Goal: Transaction & Acquisition: Purchase product/service

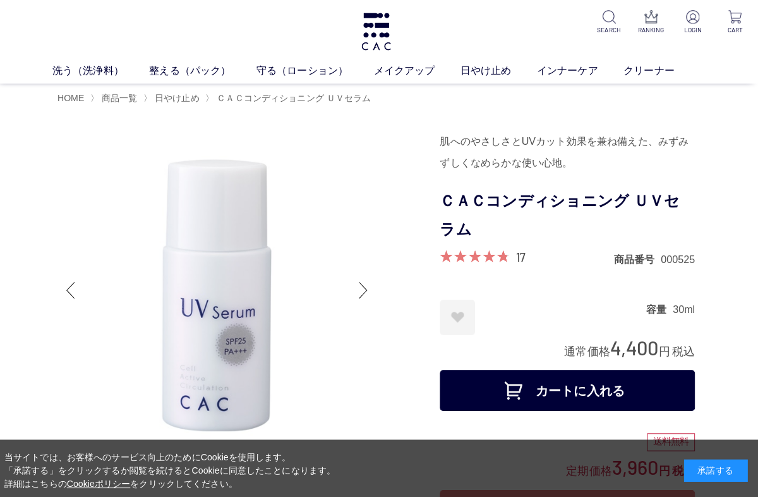
click at [363, 293] on div at bounding box center [366, 287] width 25 height 51
click at [399, 341] on div at bounding box center [252, 426] width 379 height 593
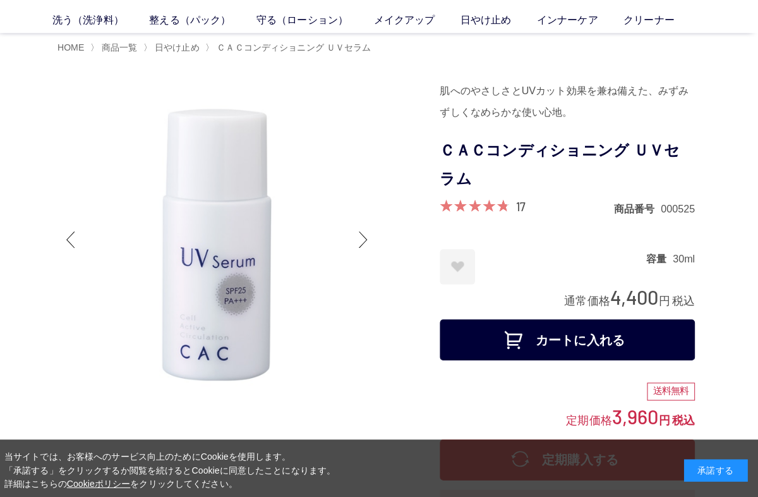
scroll to position [60, 0]
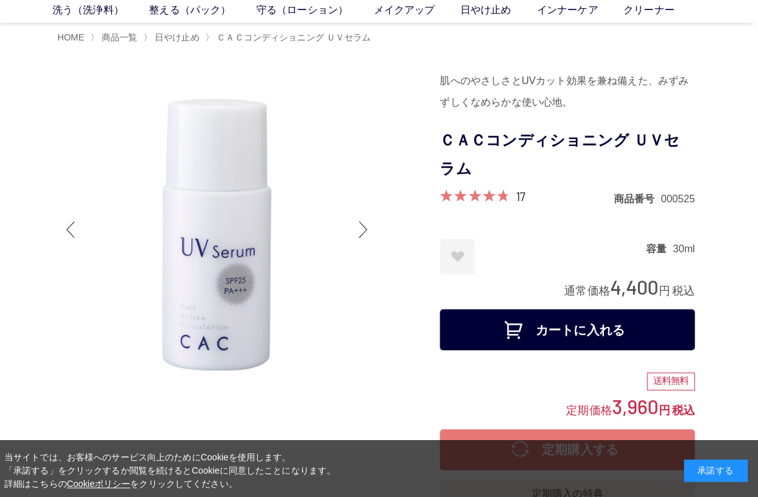
click at [389, 425] on div at bounding box center [252, 365] width 379 height 593
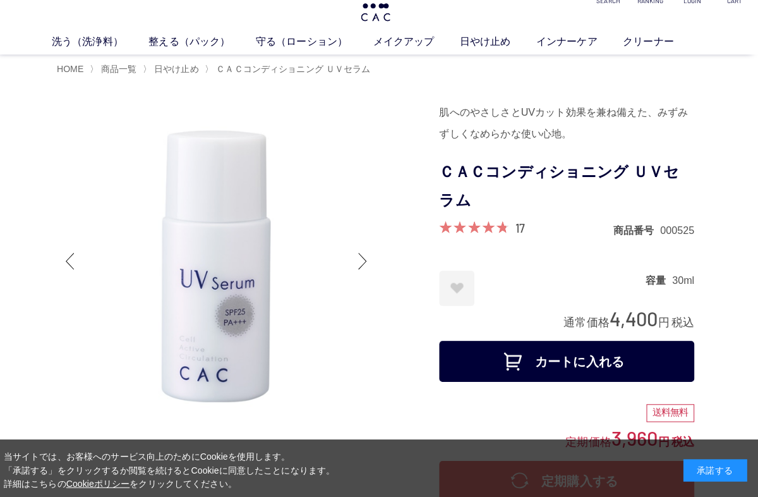
scroll to position [0, 0]
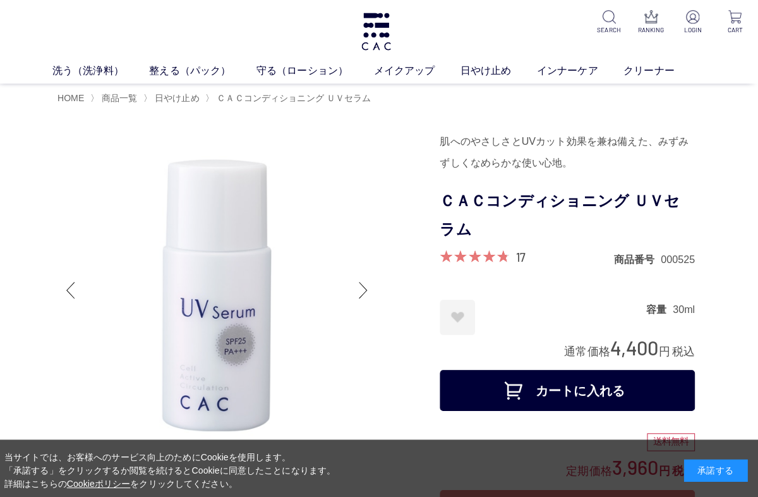
click at [691, 16] on img at bounding box center [692, 16] width 13 height 13
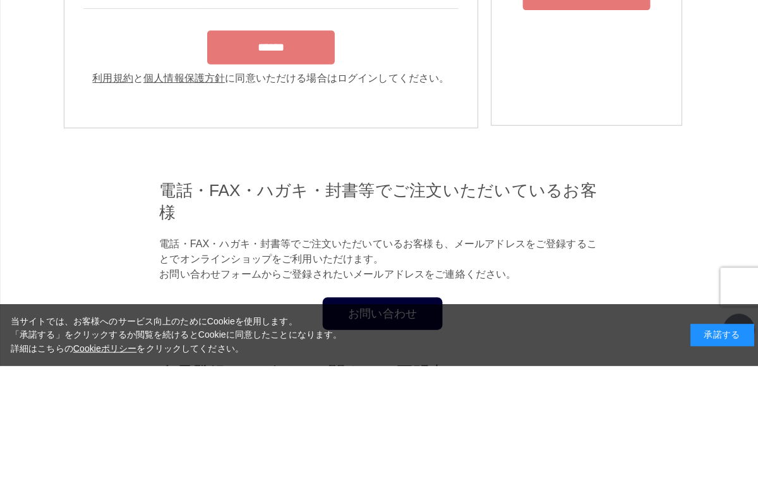
type input "**********"
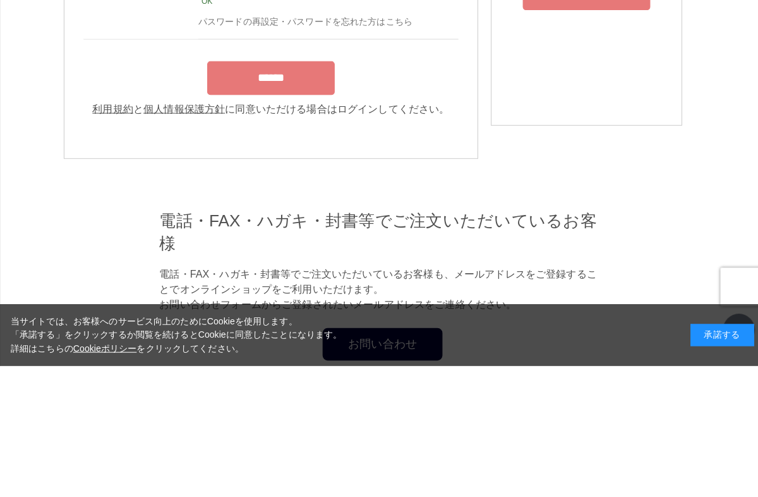
click at [269, 218] on input "******" at bounding box center [268, 211] width 126 height 33
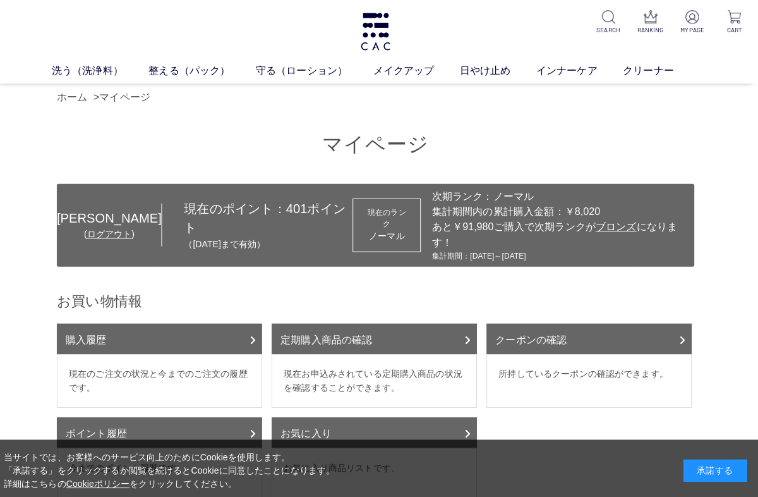
click at [495, 75] on link "日やけ止め" at bounding box center [500, 70] width 76 height 15
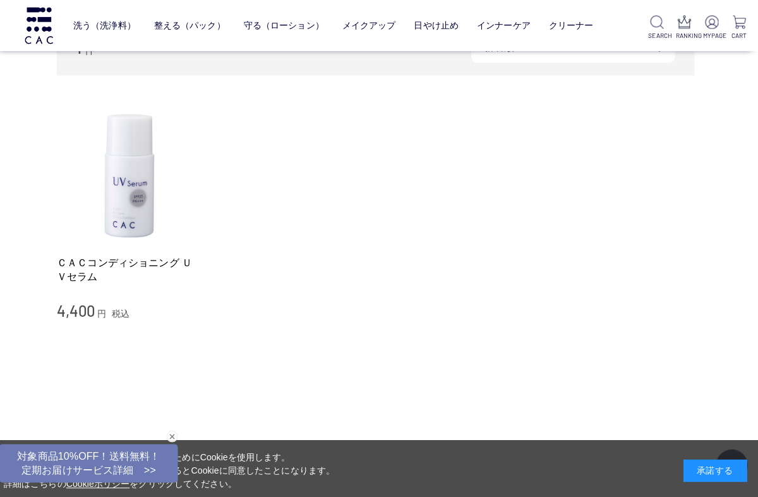
scroll to position [163, 0]
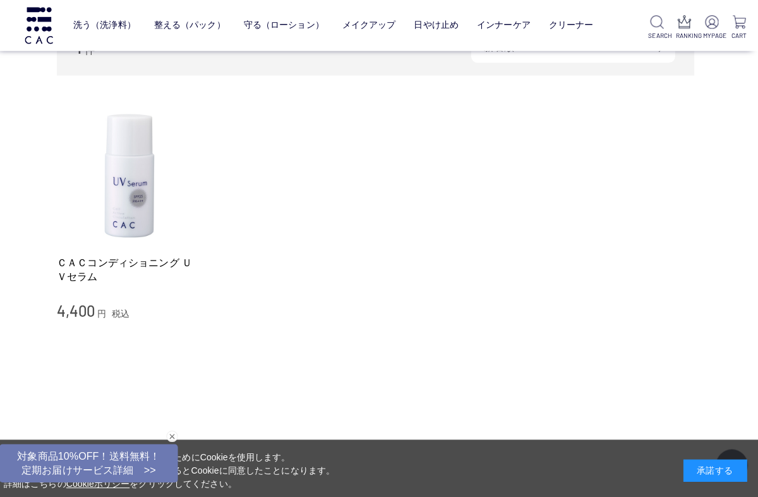
click at [78, 265] on link "ＣＡＣコンディショニング ＵＶセラム" at bounding box center [135, 266] width 144 height 27
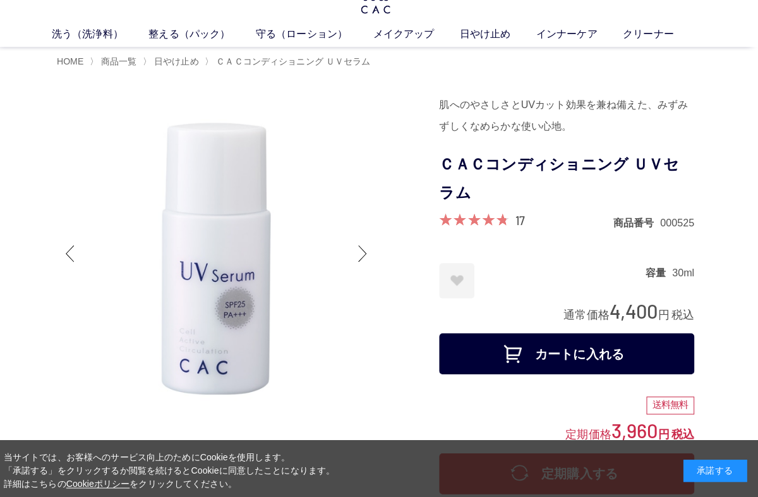
scroll to position [35, 0]
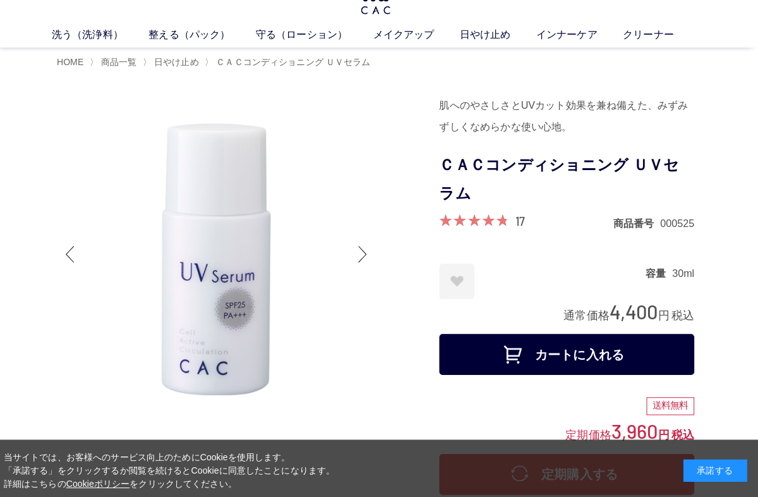
click at [670, 354] on button "カートに入れる" at bounding box center [568, 351] width 253 height 40
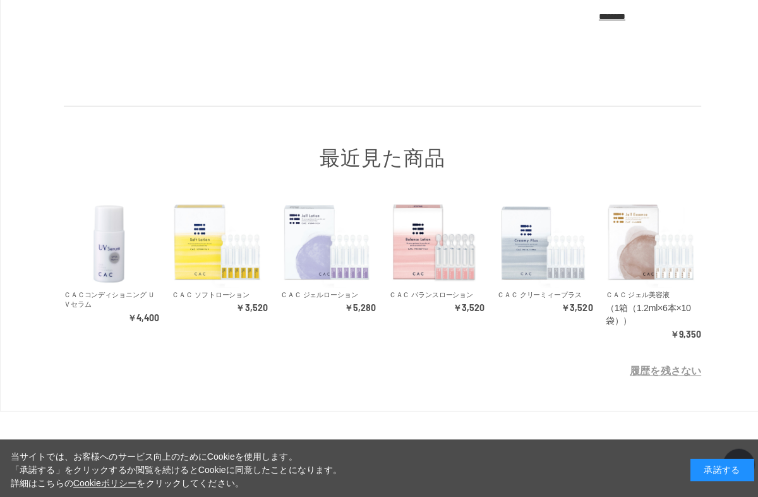
scroll to position [338, 0]
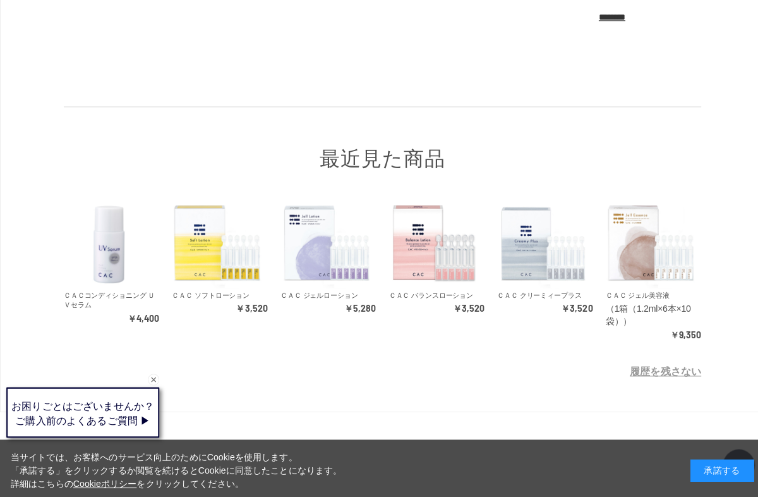
click at [196, 275] on img at bounding box center [216, 241] width 90 height 90
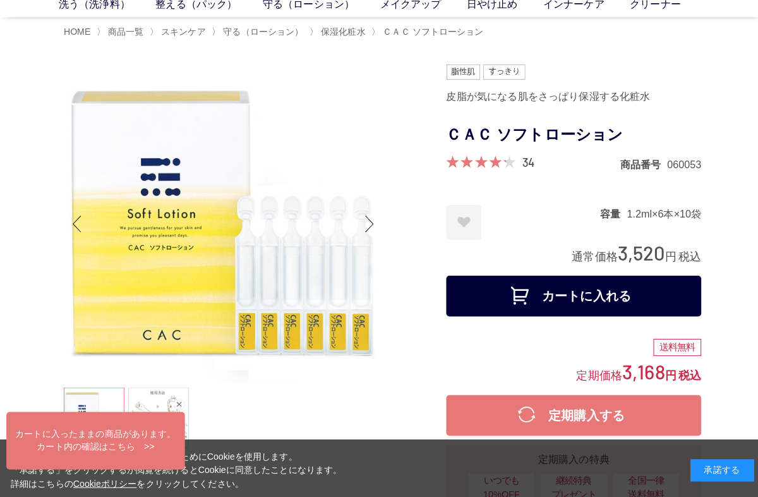
scroll to position [66, 0]
click at [595, 294] on button "カートに入れる" at bounding box center [568, 293] width 253 height 40
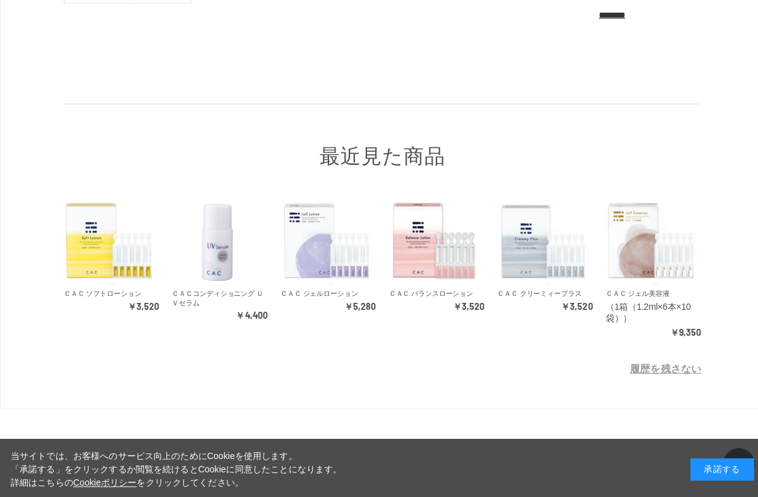
scroll to position [368, 0]
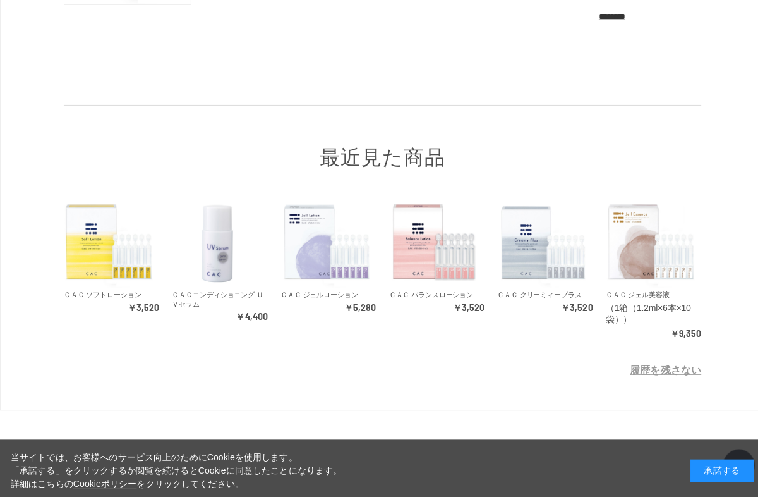
click at [697, 477] on div "承諾する" at bounding box center [715, 466] width 63 height 22
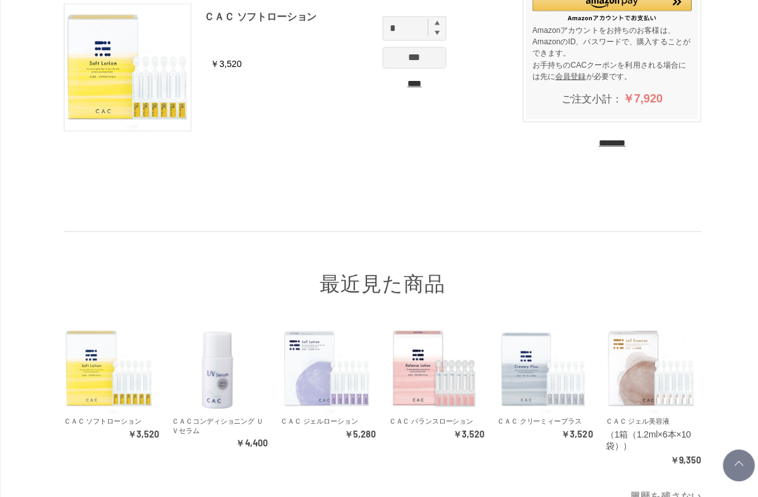
scroll to position [179, 0]
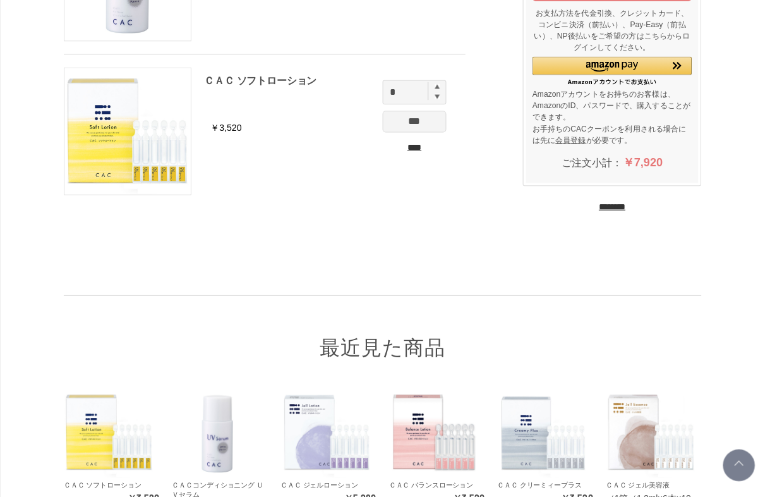
click at [607, 211] on input "********" at bounding box center [606, 205] width 27 height 12
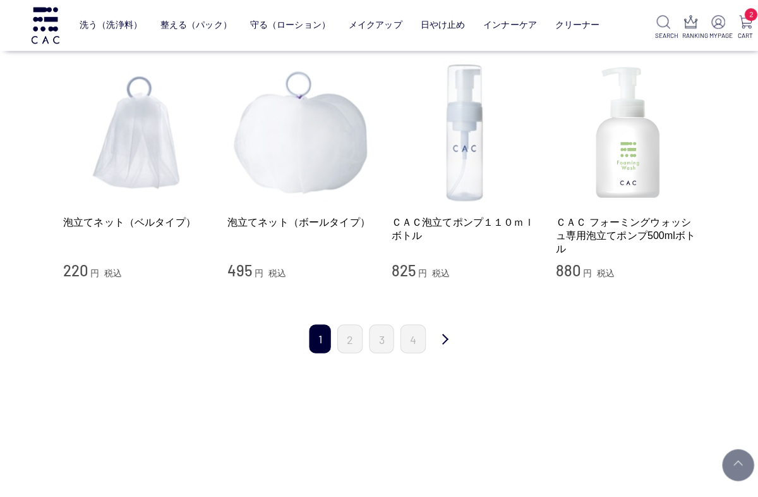
scroll to position [1276, 0]
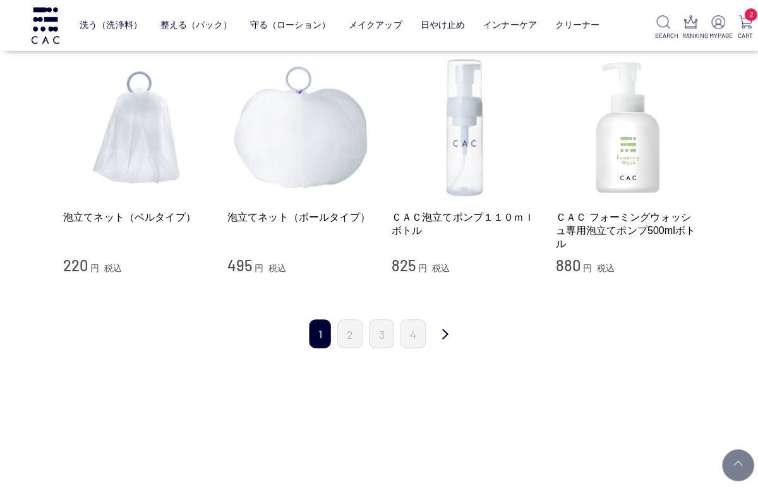
click at [345, 318] on link "2" at bounding box center [347, 331] width 25 height 28
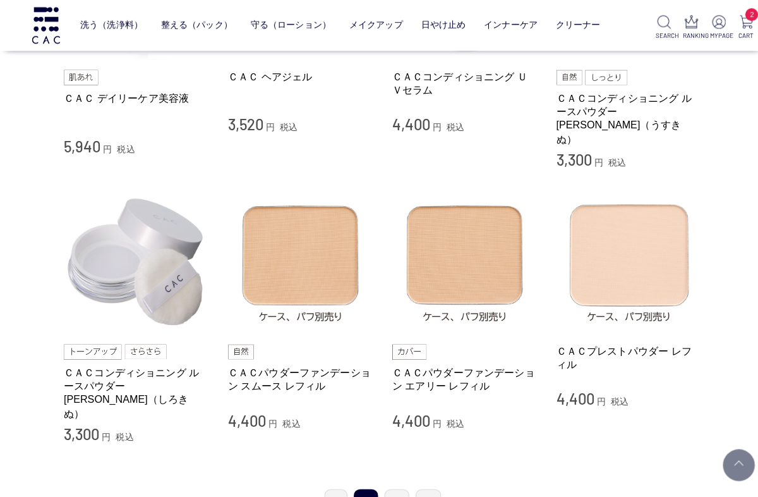
scroll to position [1137, 0]
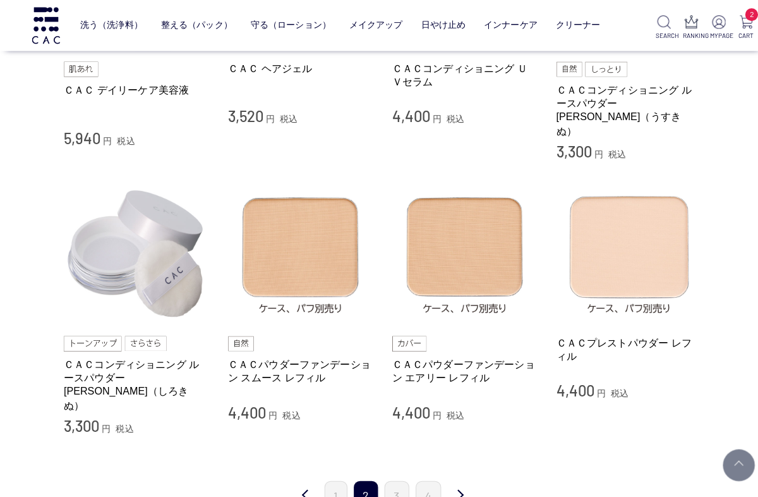
click at [390, 476] on link "3" at bounding box center [393, 490] width 25 height 28
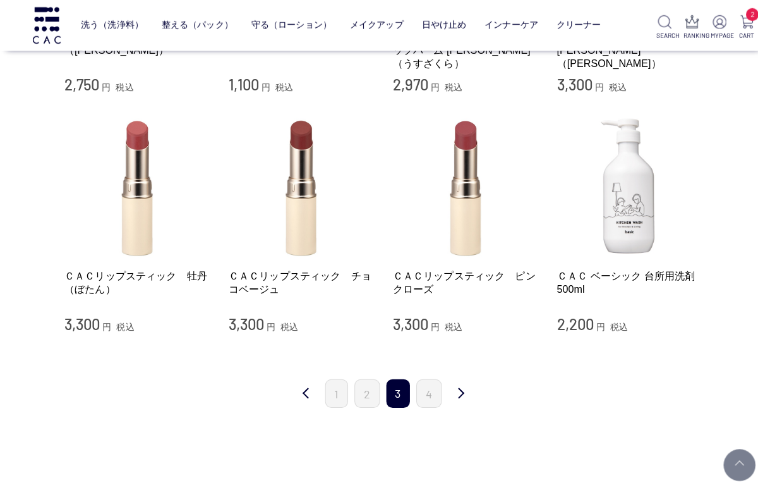
scroll to position [1105, 0]
click at [430, 385] on link "4" at bounding box center [424, 389] width 25 height 28
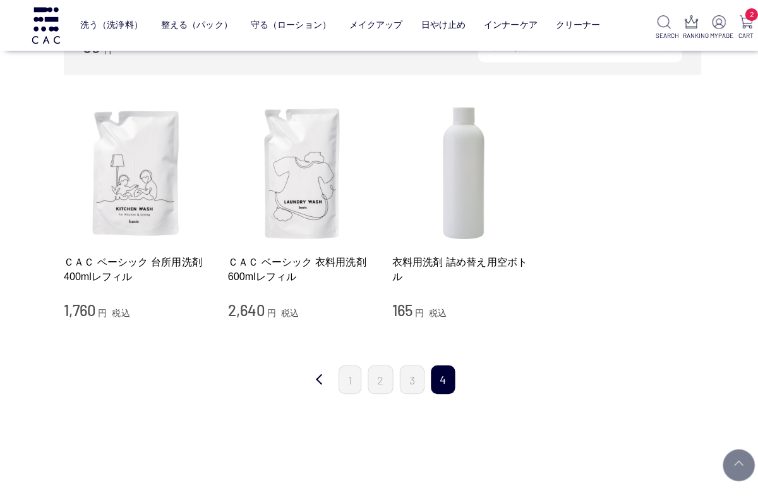
scroll to position [169, 0]
click at [380, 370] on link "2" at bounding box center [377, 376] width 25 height 28
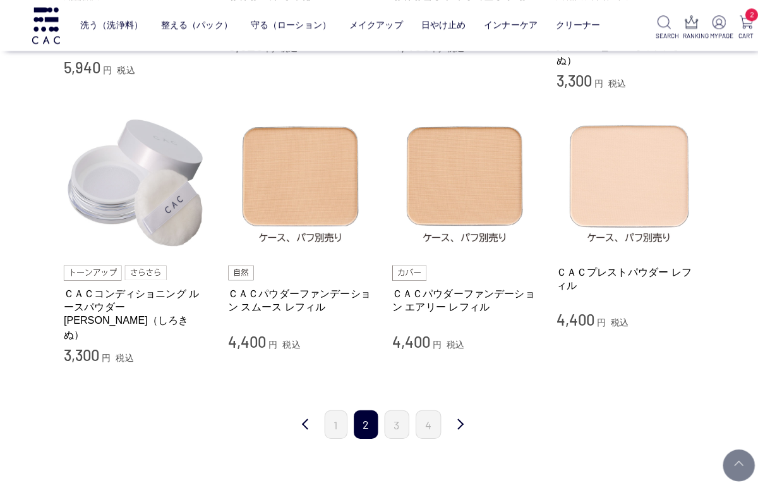
scroll to position [1208, 0]
click at [484, 176] on img at bounding box center [461, 180] width 144 height 144
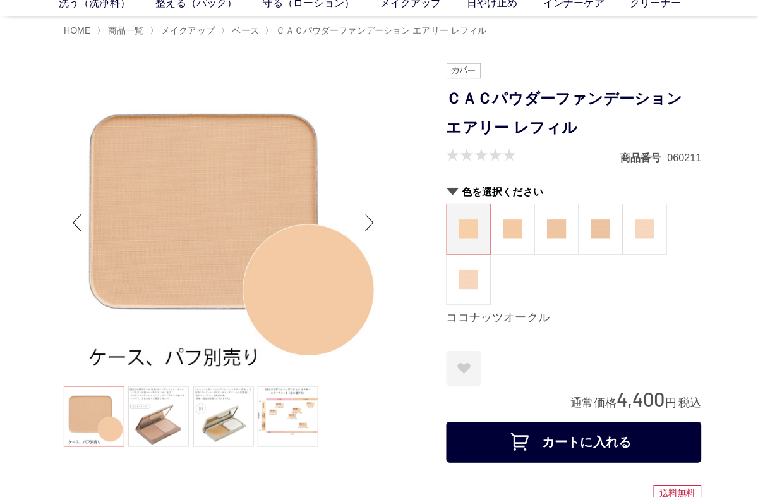
scroll to position [112, 0]
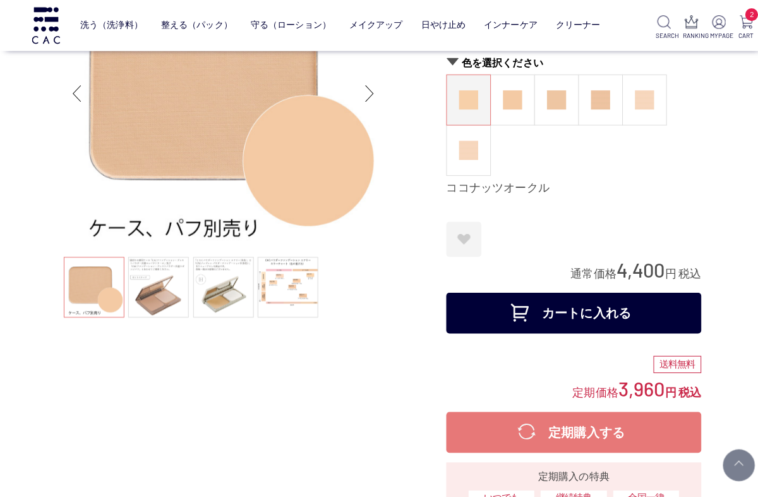
click at [215, 294] on link at bounding box center [221, 285] width 60 height 60
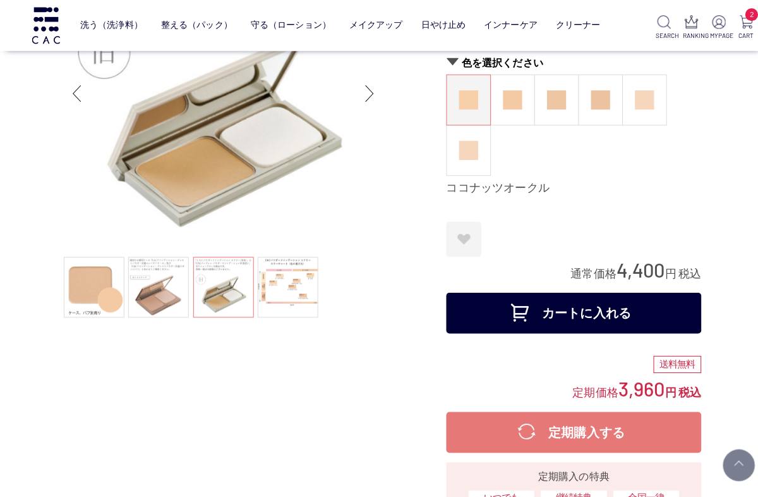
click at [291, 286] on link at bounding box center [285, 285] width 60 height 60
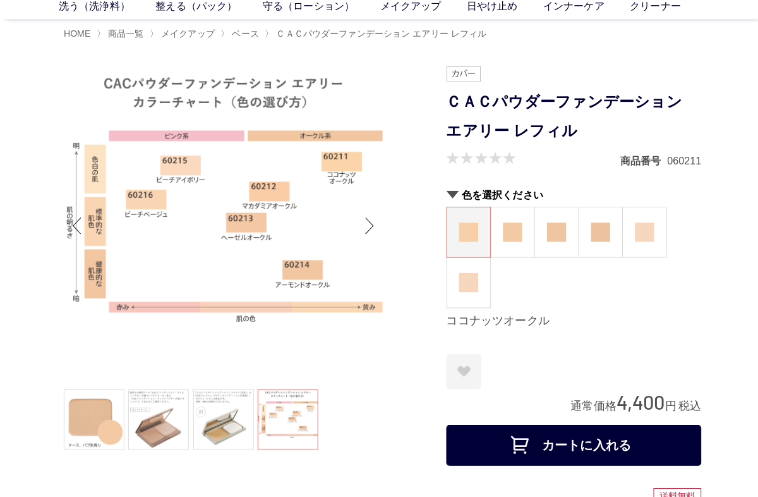
scroll to position [64, 0]
click at [164, 419] on link at bounding box center [157, 415] width 60 height 60
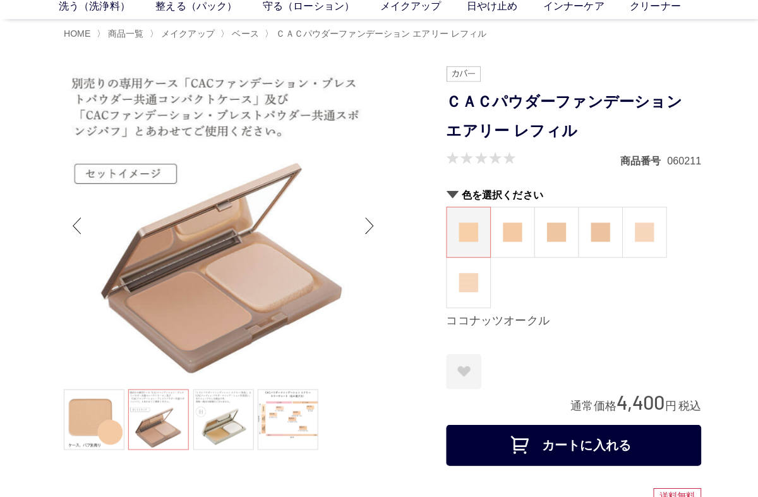
click at [226, 416] on link at bounding box center [221, 415] width 60 height 60
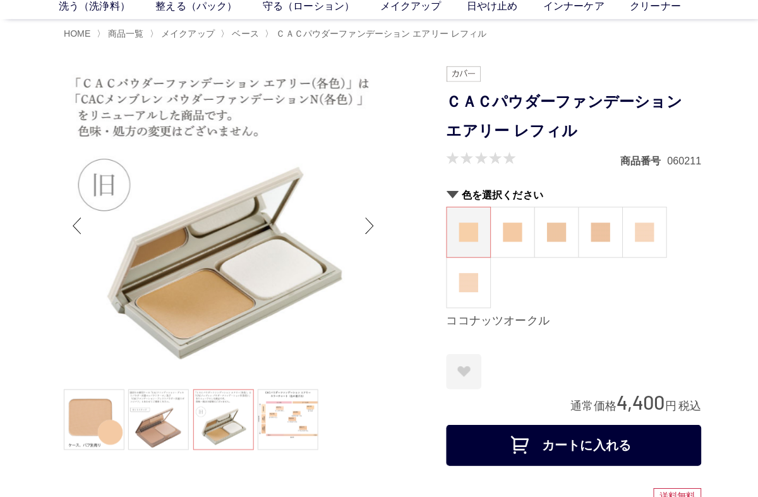
click at [226, 428] on ul at bounding box center [221, 416] width 316 height 63
click at [179, 425] on link at bounding box center [157, 415] width 60 height 60
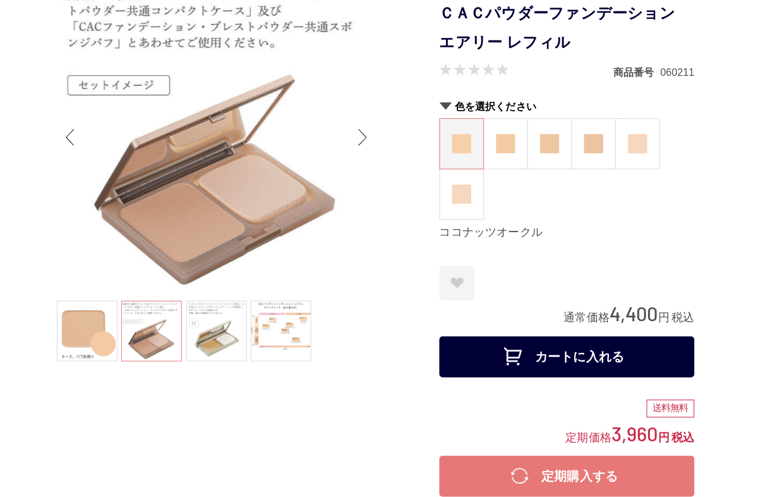
scroll to position [0, 0]
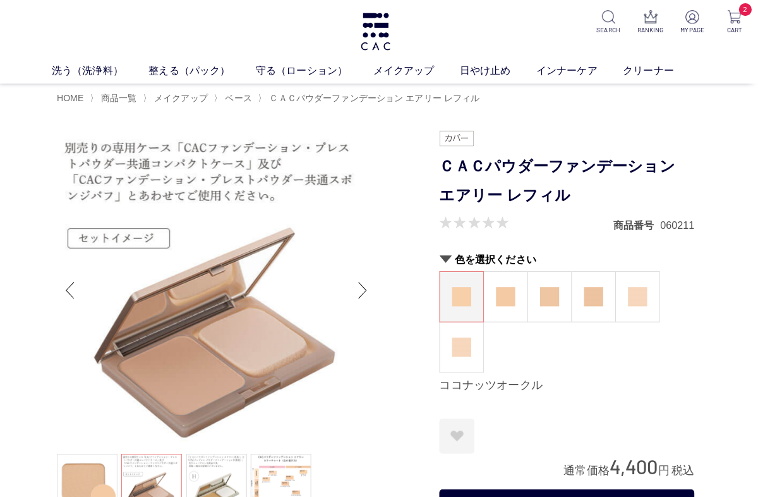
click at [508, 292] on img at bounding box center [507, 293] width 19 height 19
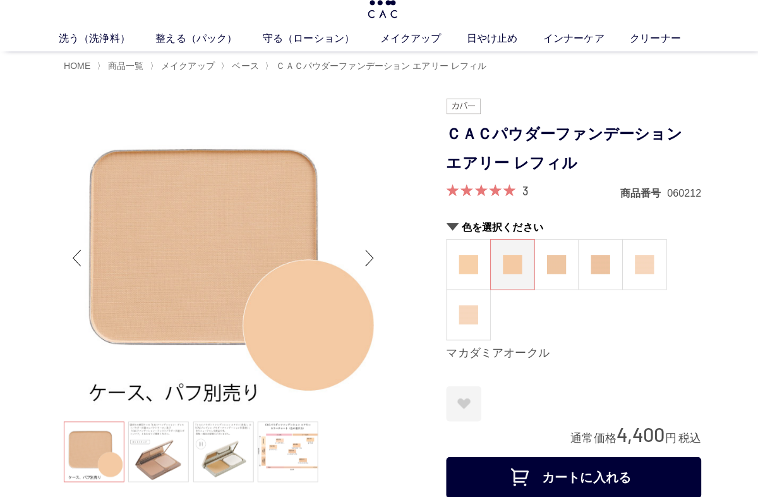
click at [558, 271] on img at bounding box center [551, 266] width 19 height 19
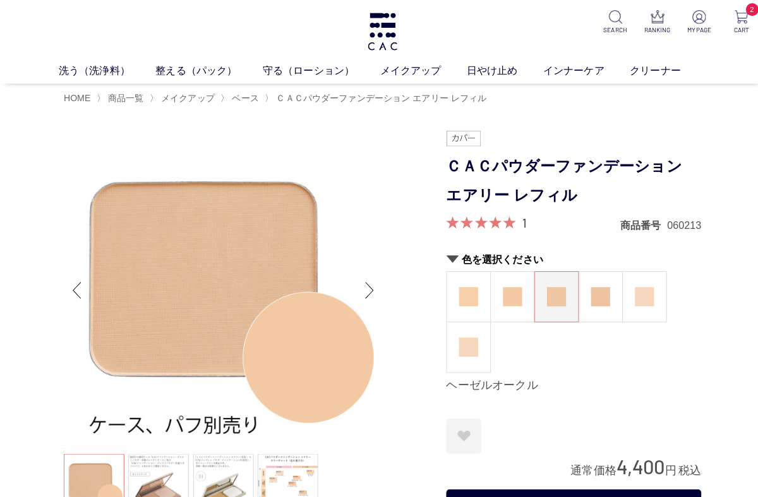
click at [592, 295] on img at bounding box center [595, 293] width 19 height 19
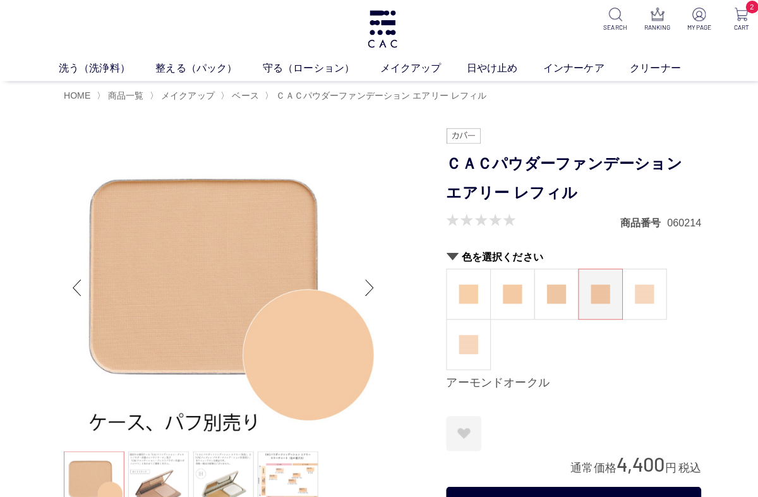
scroll to position [9, 0]
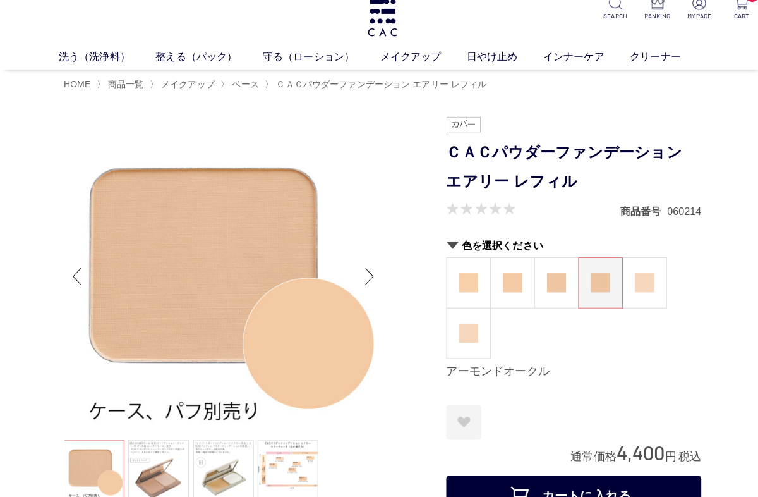
click at [556, 281] on img at bounding box center [551, 284] width 19 height 19
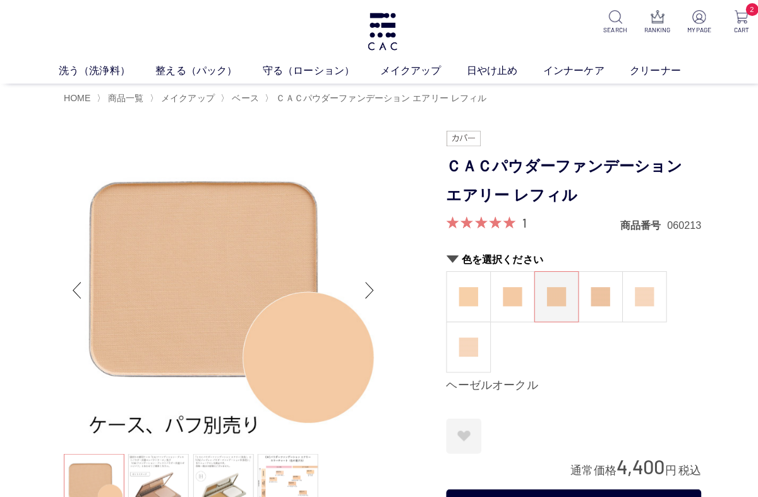
click at [512, 298] on img at bounding box center [507, 293] width 19 height 19
click at [466, 294] on img at bounding box center [464, 293] width 19 height 19
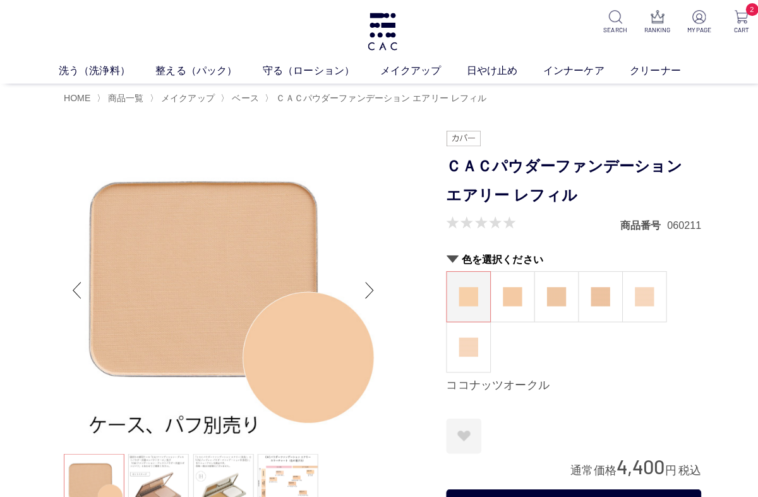
click at [471, 344] on img at bounding box center [464, 343] width 19 height 19
click at [473, 294] on img at bounding box center [464, 293] width 19 height 19
click at [512, 294] on img at bounding box center [507, 293] width 19 height 19
click at [588, 300] on img at bounding box center [595, 293] width 19 height 19
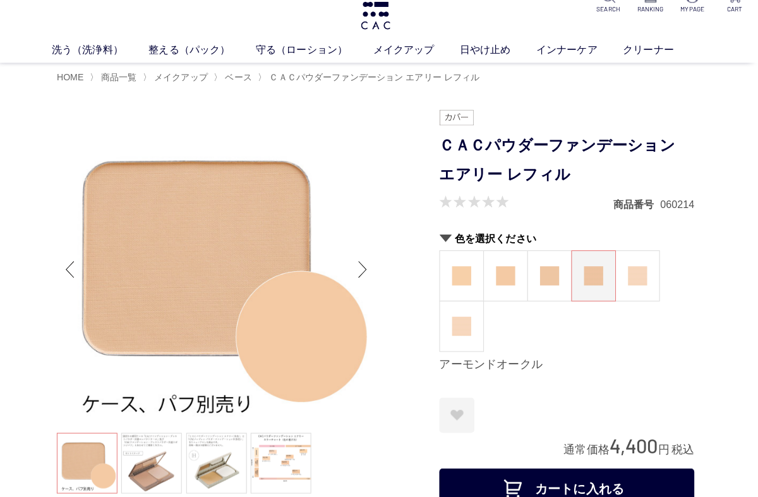
scroll to position [16, 0]
click at [552, 268] on img at bounding box center [551, 277] width 19 height 19
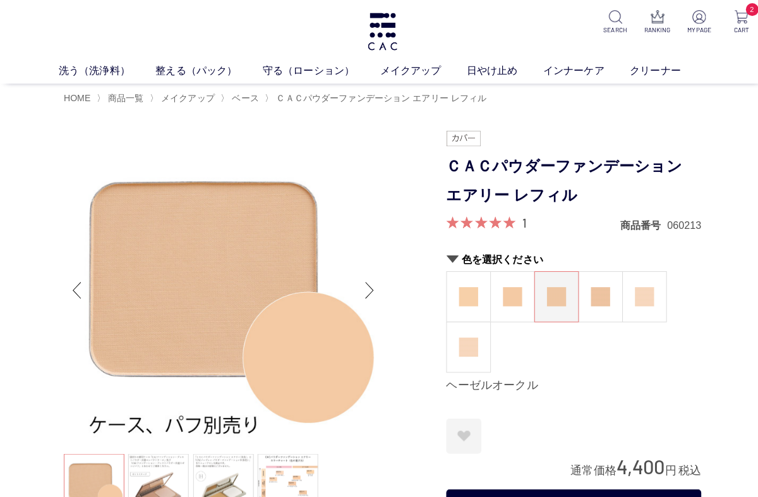
click at [516, 301] on img at bounding box center [507, 293] width 19 height 19
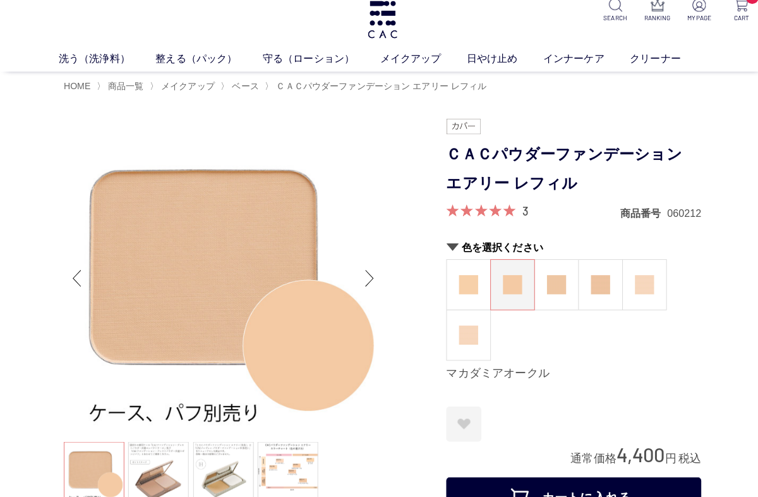
scroll to position [11, 0]
click at [294, 470] on link at bounding box center [285, 468] width 60 height 60
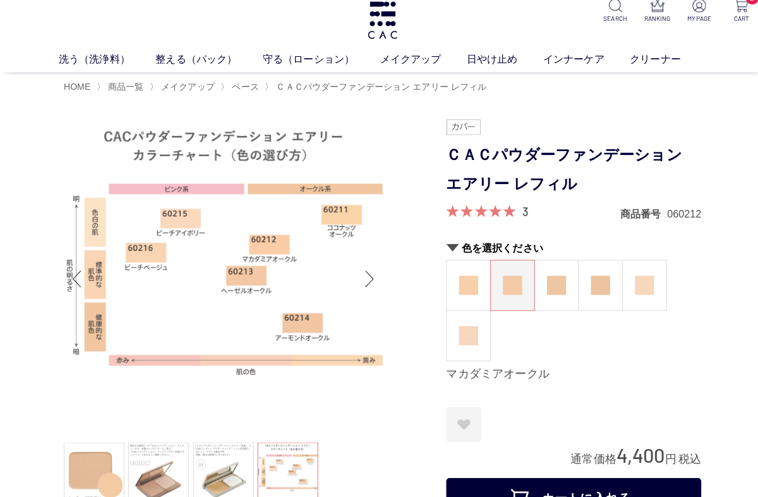
click at [557, 291] on img at bounding box center [551, 282] width 19 height 19
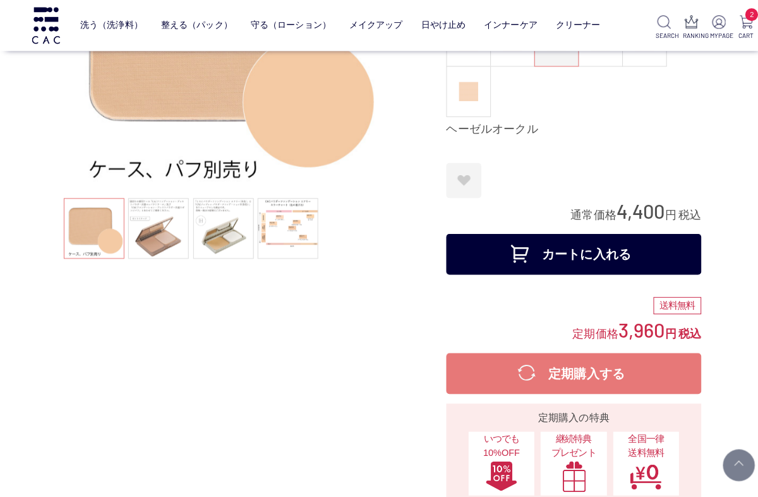
click at [656, 253] on button "カートに入れる" at bounding box center [568, 251] width 253 height 40
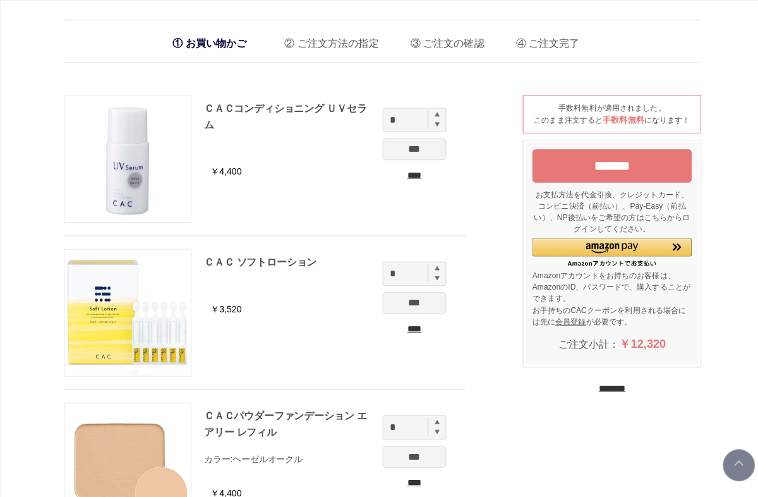
click at [613, 390] on input "********" at bounding box center [606, 384] width 27 height 12
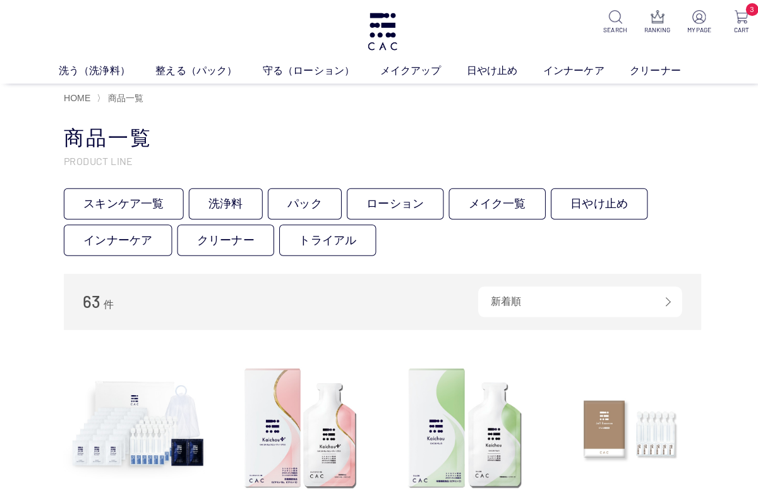
click at [475, 203] on link "メイク一覧" at bounding box center [493, 201] width 96 height 31
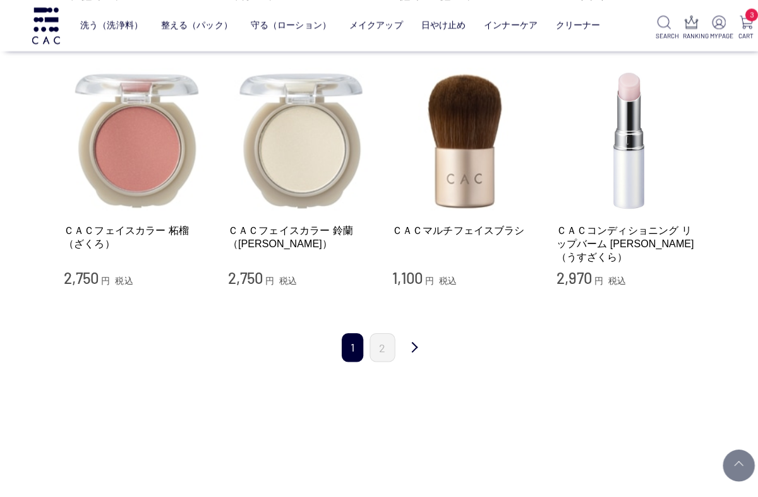
scroll to position [1247, 0]
click at [389, 330] on link "2" at bounding box center [378, 344] width 25 height 28
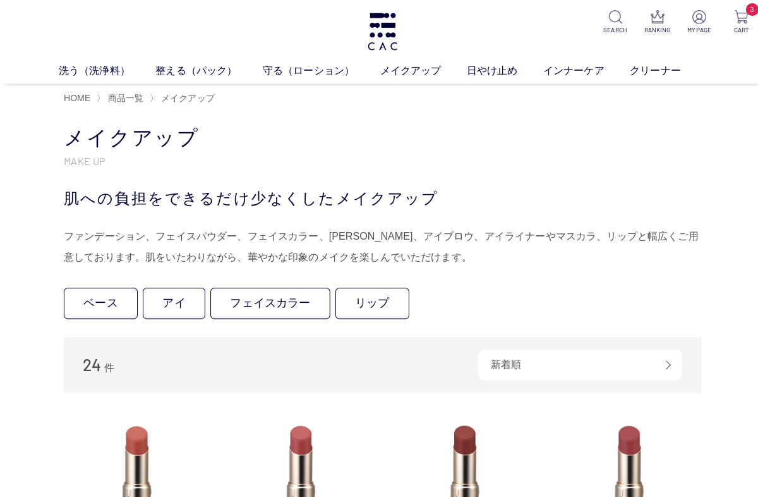
click at [416, 72] on link "メイクアップ" at bounding box center [420, 70] width 86 height 15
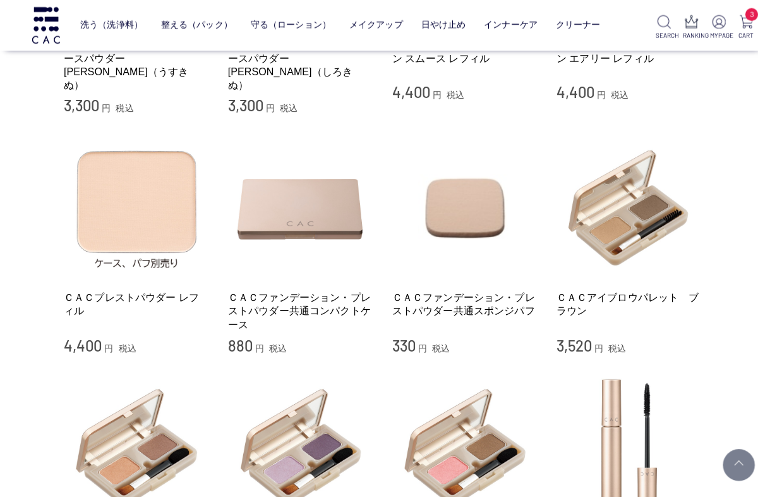
scroll to position [470, 0]
click at [321, 183] on img at bounding box center [298, 205] width 144 height 144
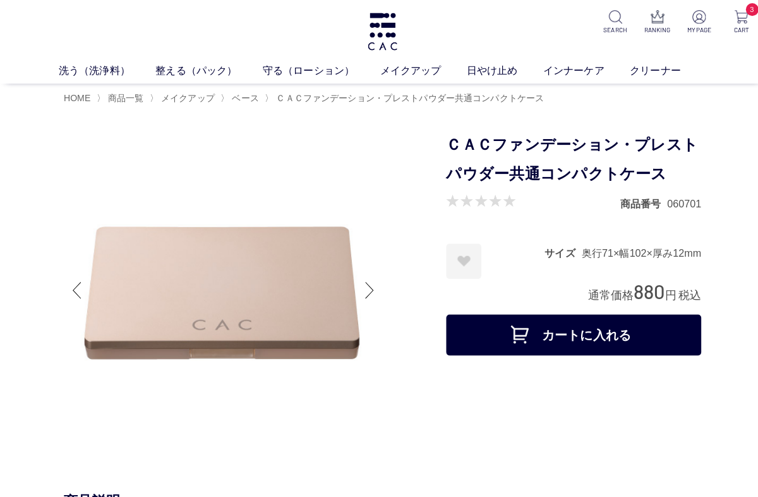
click at [371, 284] on div at bounding box center [366, 287] width 25 height 51
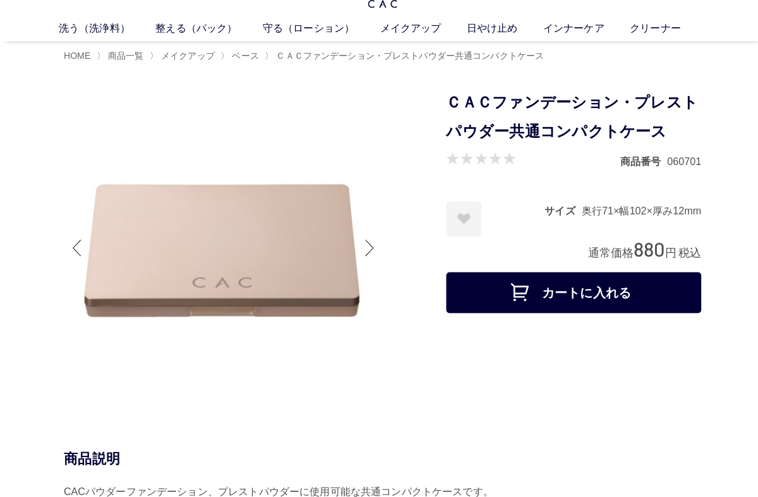
scroll to position [6, 0]
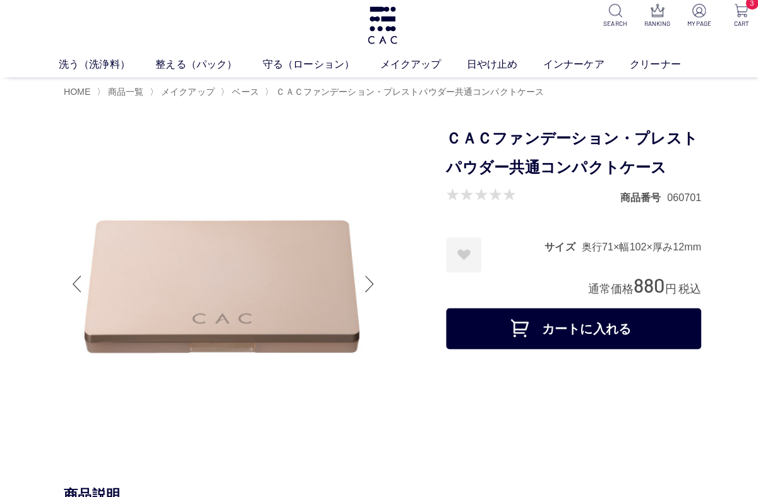
click at [351, 288] on img at bounding box center [221, 281] width 316 height 316
click at [353, 282] on img at bounding box center [221, 281] width 316 height 316
click at [371, 278] on div at bounding box center [366, 281] width 25 height 51
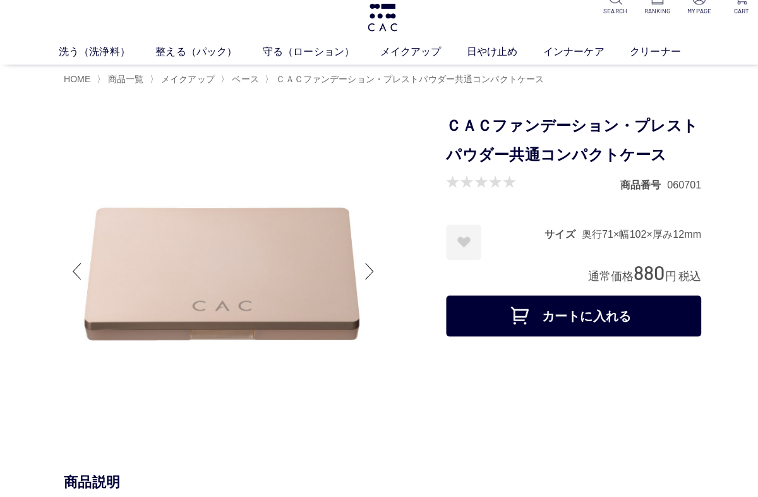
click at [491, 315] on button "カートに入れる" at bounding box center [568, 318] width 253 height 40
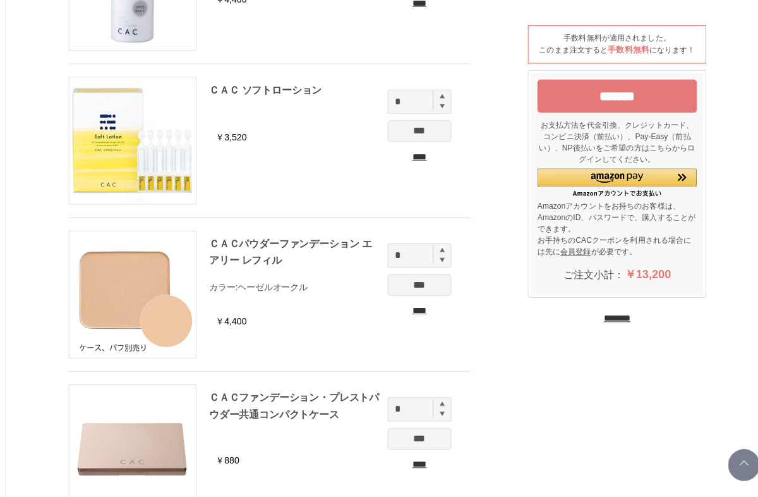
scroll to position [221, 0]
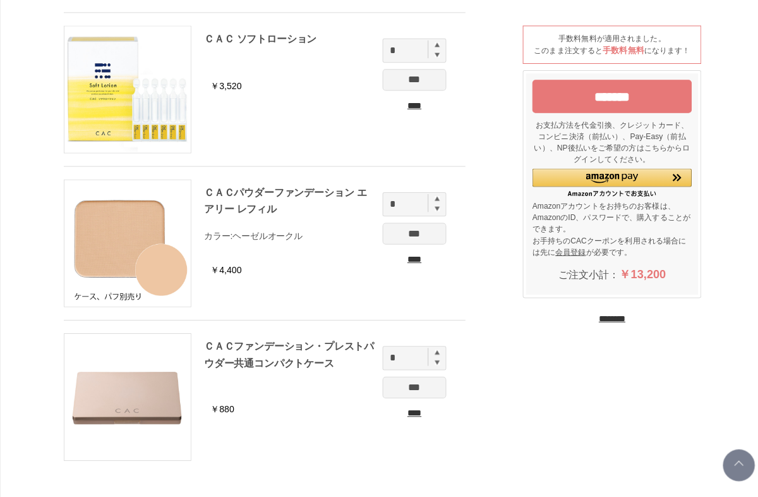
click at [610, 322] on input "********" at bounding box center [606, 316] width 27 height 12
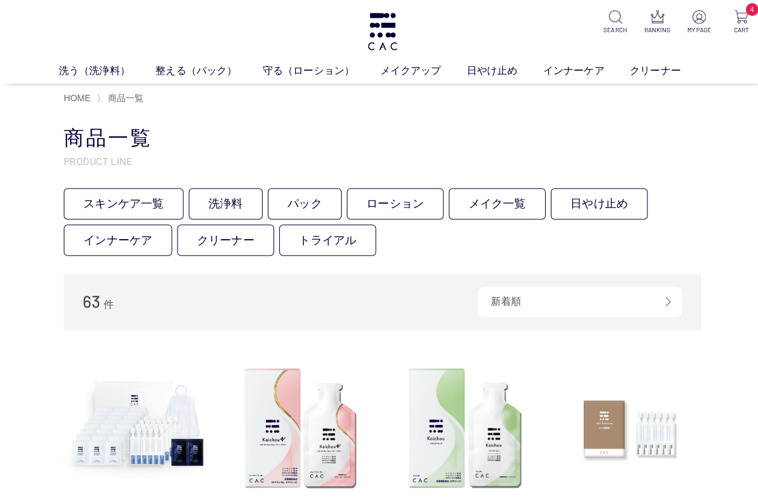
click at [432, 77] on link "メイクアップ" at bounding box center [420, 70] width 86 height 15
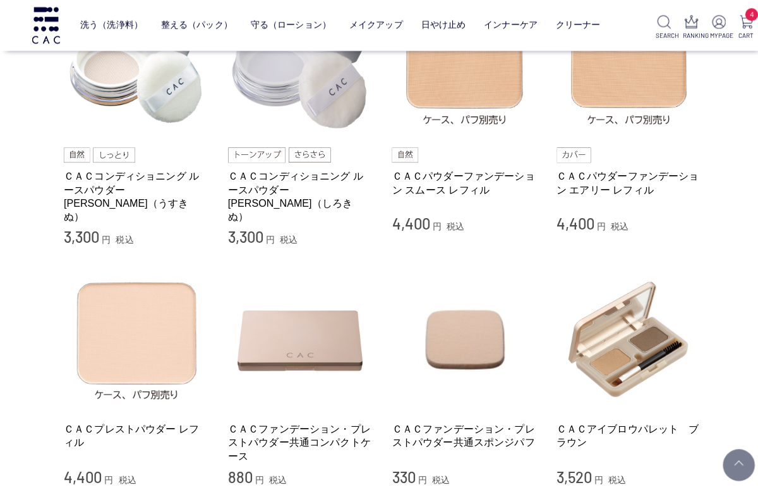
scroll to position [340, 0]
click at [456, 418] on link "ＣＡＣファンデーション・プレストパウダー共通スポンジパフ" at bounding box center [461, 431] width 144 height 27
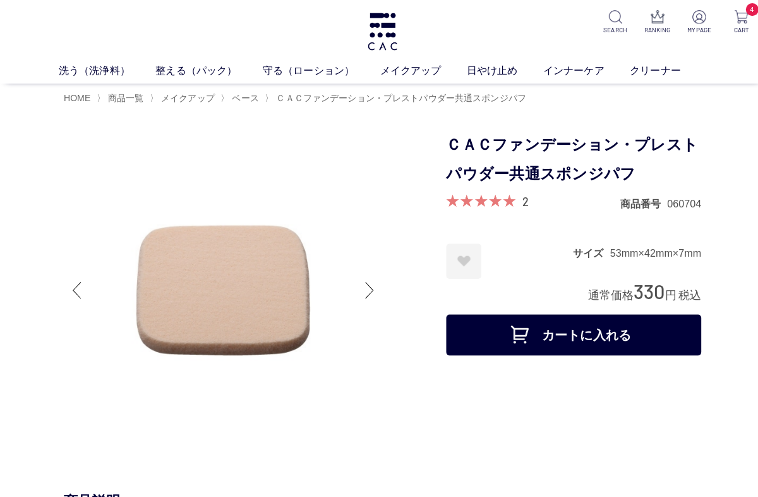
click at [526, 325] on button "カートに入れる" at bounding box center [568, 331] width 253 height 40
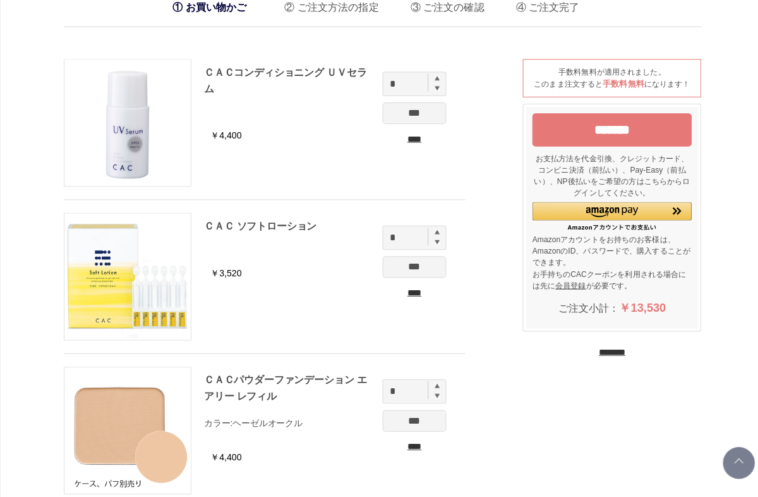
scroll to position [33, 0]
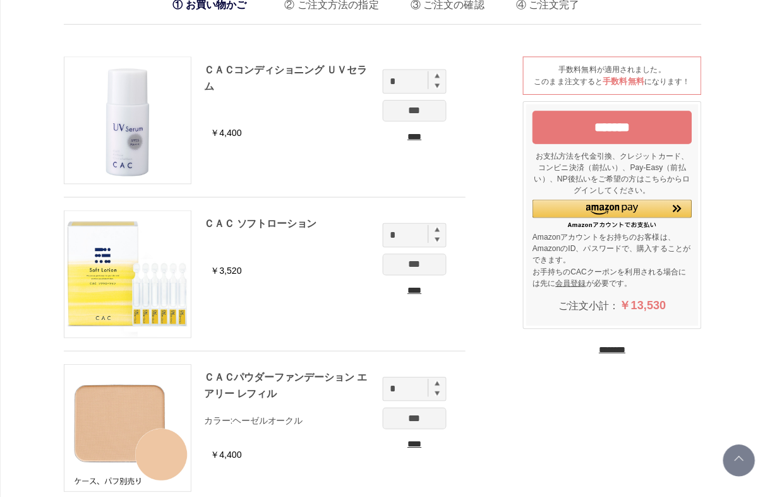
click at [159, 136] on img at bounding box center [126, 123] width 125 height 125
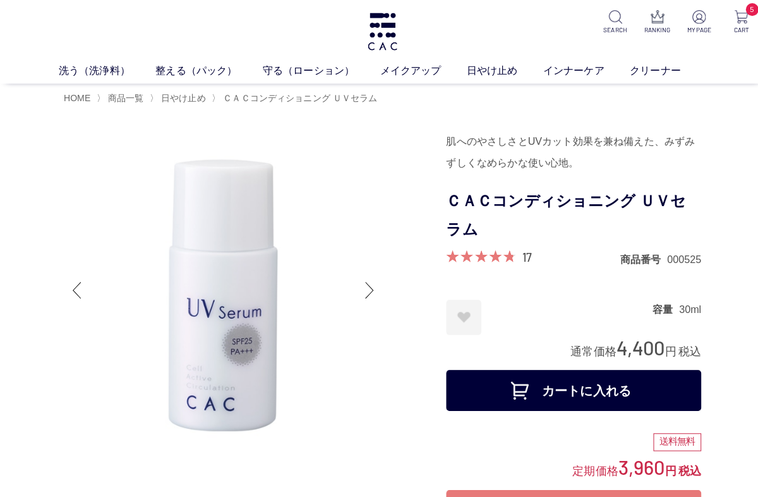
click at [378, 289] on div at bounding box center [366, 287] width 25 height 51
click at [373, 294] on div at bounding box center [366, 287] width 25 height 51
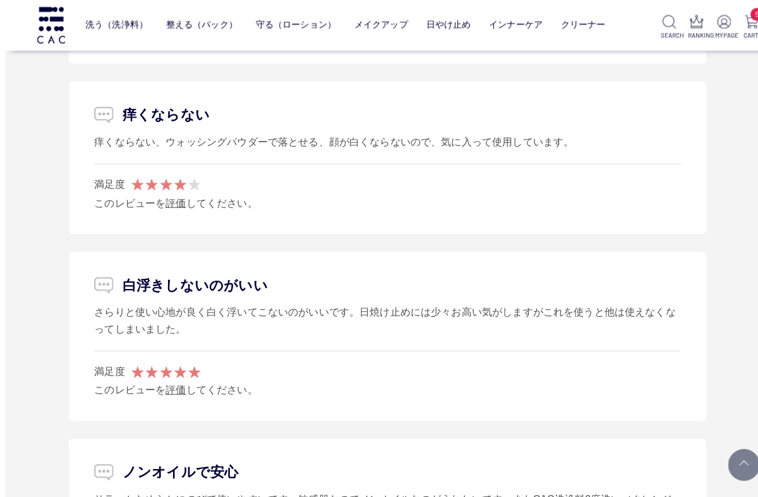
scroll to position [2248, 0]
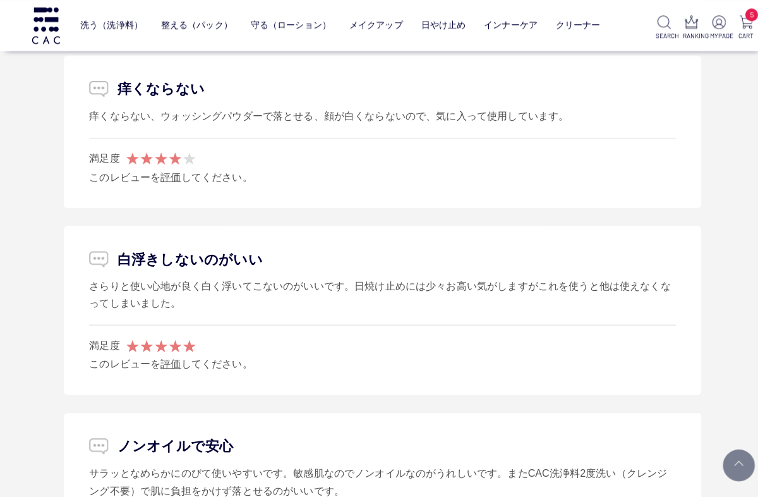
click at [322, 445] on li "ノンオイルで安心 サラッとなめらかにのびて使いやすいです。敏感肌なのでノンオイルなのがうれしいです。またCAC洗浄料2度洗い（クレンジング不要）で肌に負担をか…" at bounding box center [379, 493] width 632 height 168
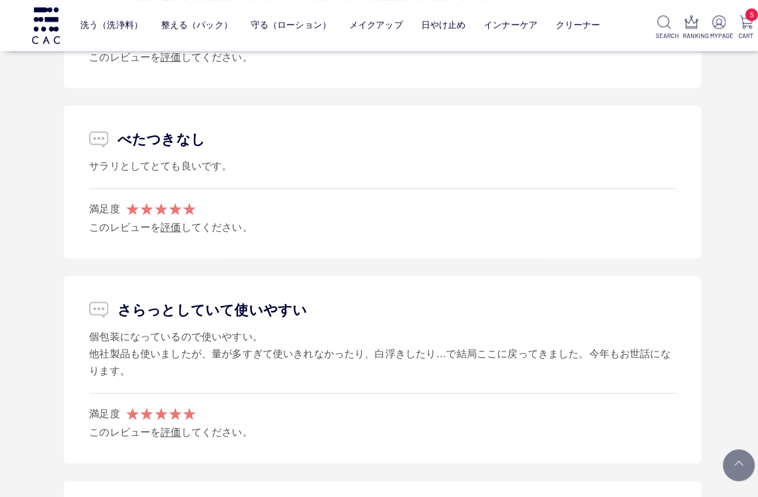
scroll to position [3149, 0]
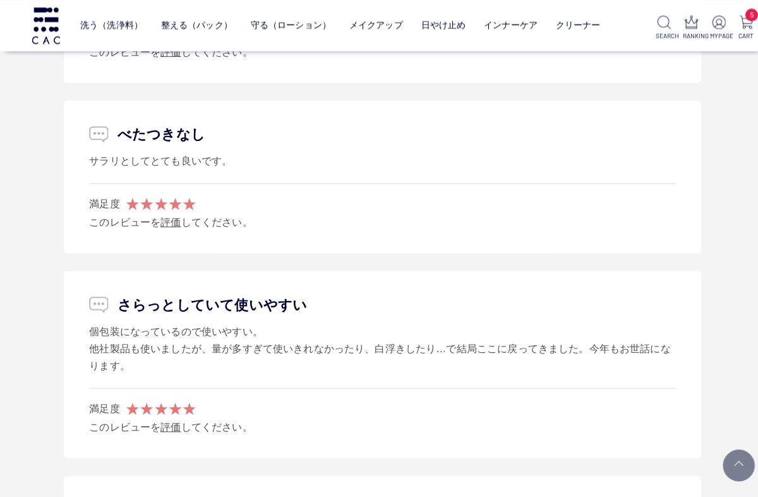
click at [413, 440] on li "さらっとしていて使いやすい 個包装になっているので使いやすい。 他社製品も使いましたが、量が多すぎて使いきれなかったり、白浮きしたり…で結局ここに戻ってきまし…" at bounding box center [379, 361] width 632 height 185
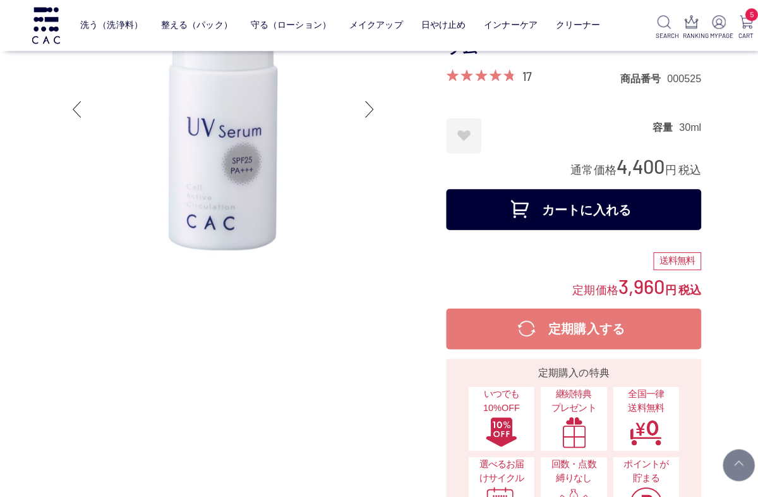
scroll to position [97, 0]
click at [745, 21] on img at bounding box center [739, 21] width 13 height 13
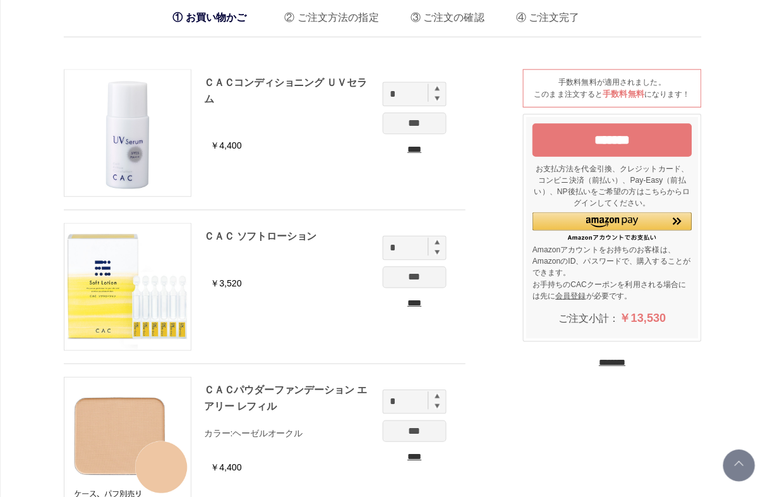
scroll to position [3, 0]
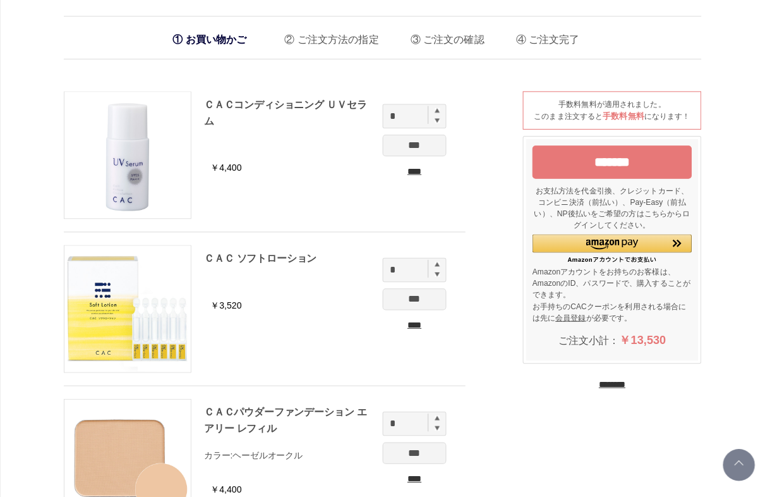
click at [419, 171] on input "****" at bounding box center [410, 170] width 63 height 13
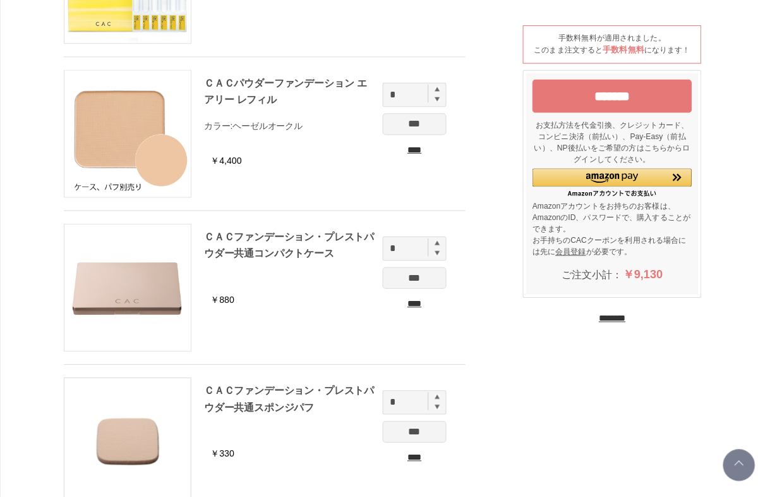
scroll to position [175, 0]
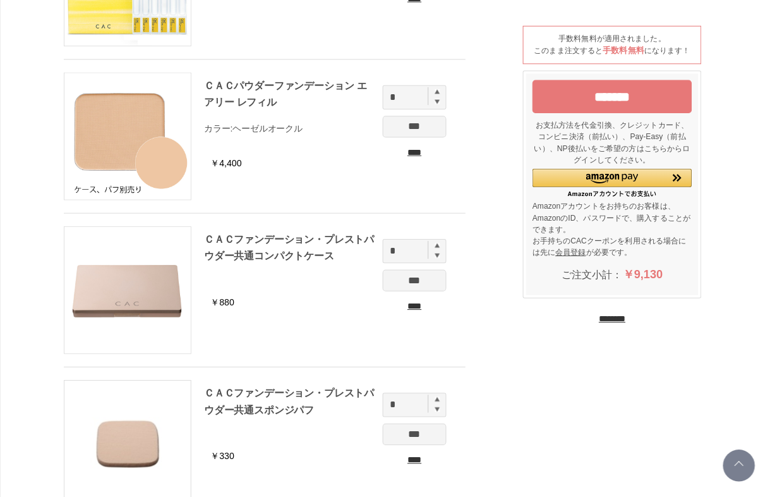
click at [419, 155] on input "****" at bounding box center [410, 150] width 63 height 13
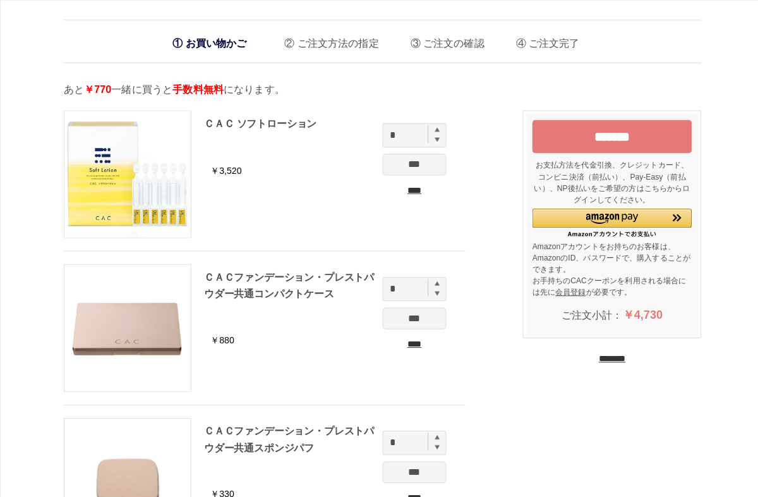
click at [406, 343] on input "****" at bounding box center [410, 340] width 63 height 13
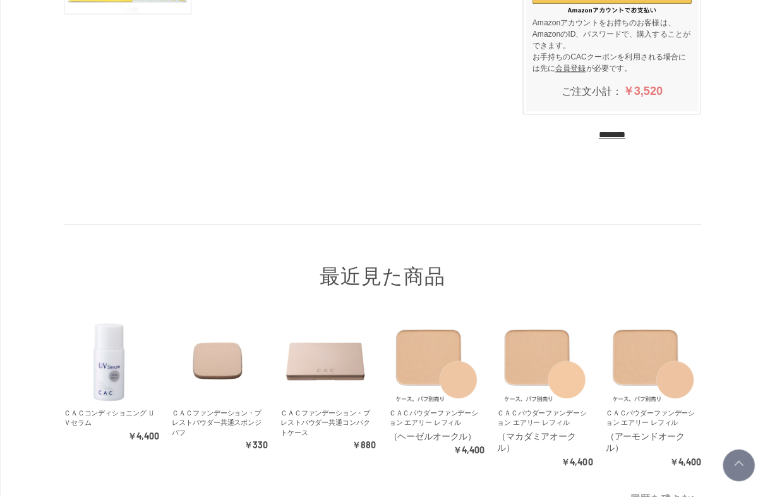
scroll to position [222, 0]
click at [115, 375] on img at bounding box center [108, 357] width 90 height 90
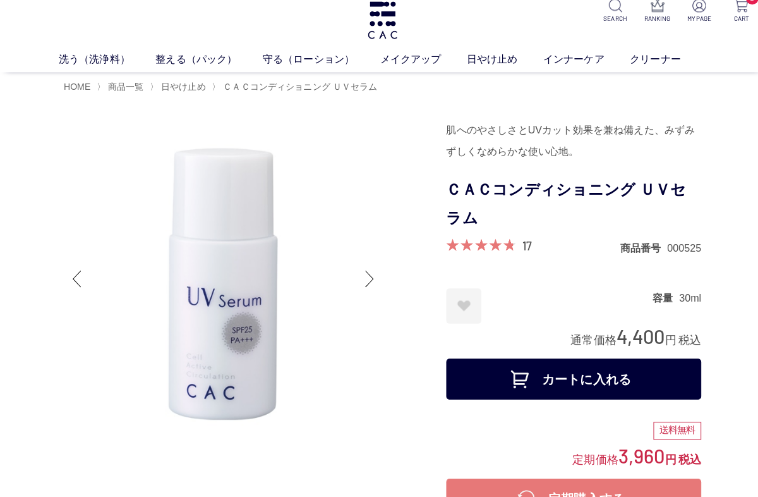
scroll to position [13, 0]
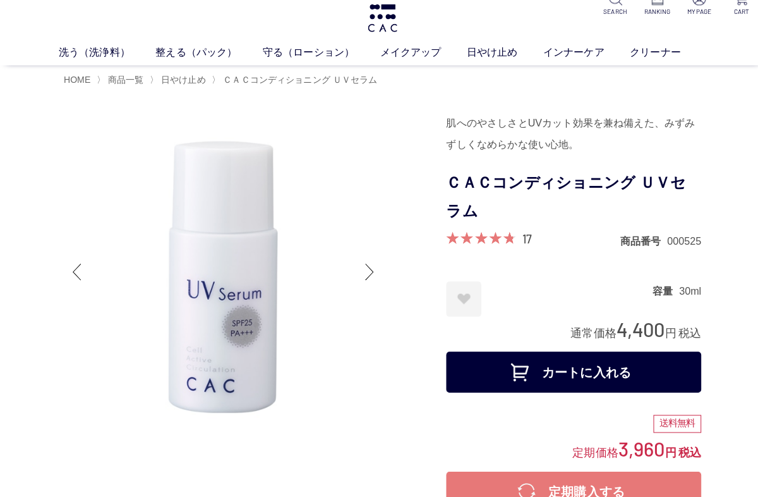
click at [532, 377] on button "カートに入れる" at bounding box center [568, 373] width 253 height 40
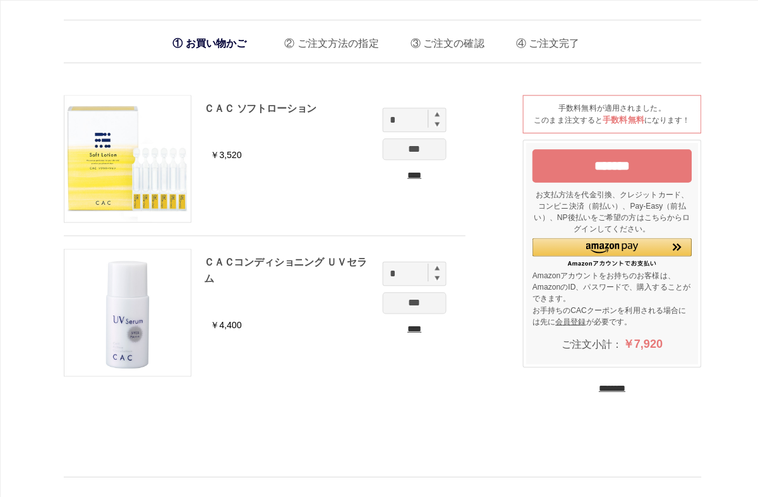
click at [651, 168] on input "*******" at bounding box center [607, 164] width 158 height 33
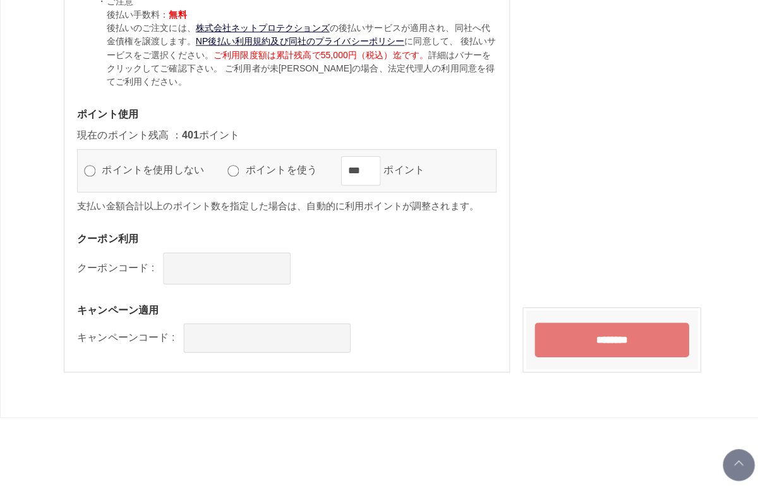
scroll to position [1281, 0]
click at [649, 347] on input "********" at bounding box center [606, 335] width 153 height 34
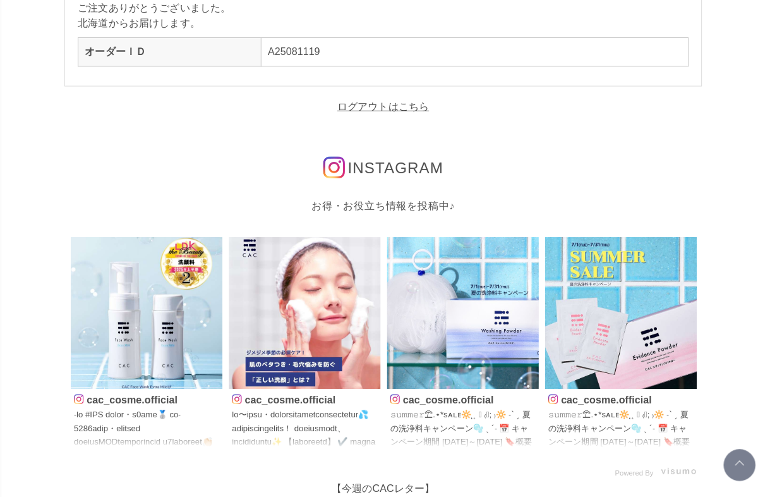
scroll to position [96, 0]
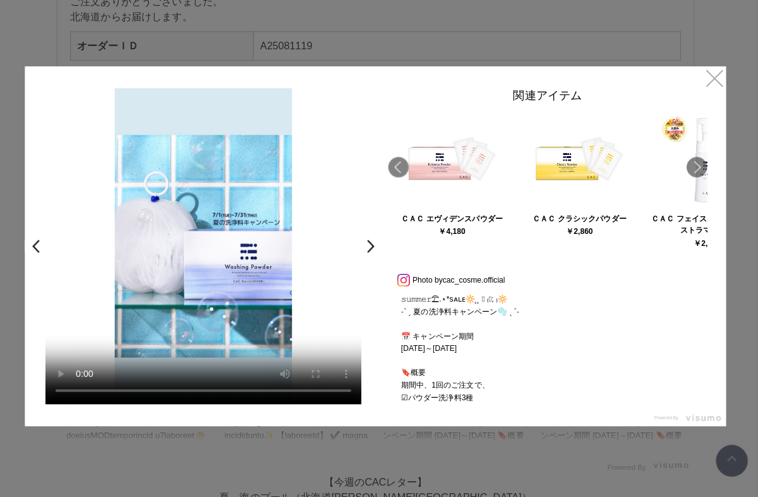
click at [704, 86] on link "×" at bounding box center [715, 81] width 23 height 23
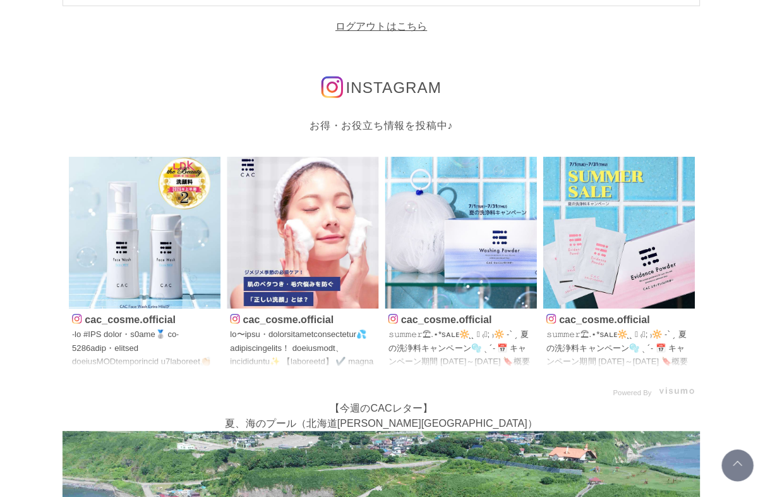
scroll to position [174, 0]
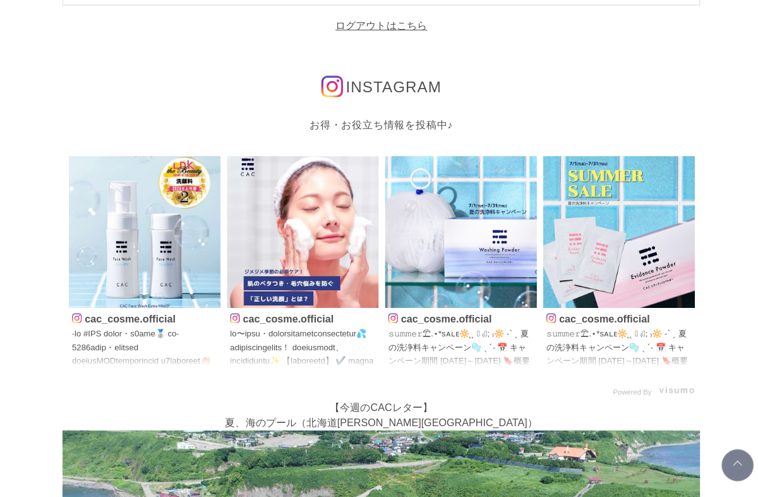
click at [45, 387] on div "お買い物かご ご注文方法の指定 ご注文の確認 ご注文完了 ご注文ありがとうございました。 北海道からお届けします。 オーダーＩＤ A25081119 ログアウ…" at bounding box center [379, 334] width 670 height 979
click at [436, 243] on video at bounding box center [458, 230] width 150 height 150
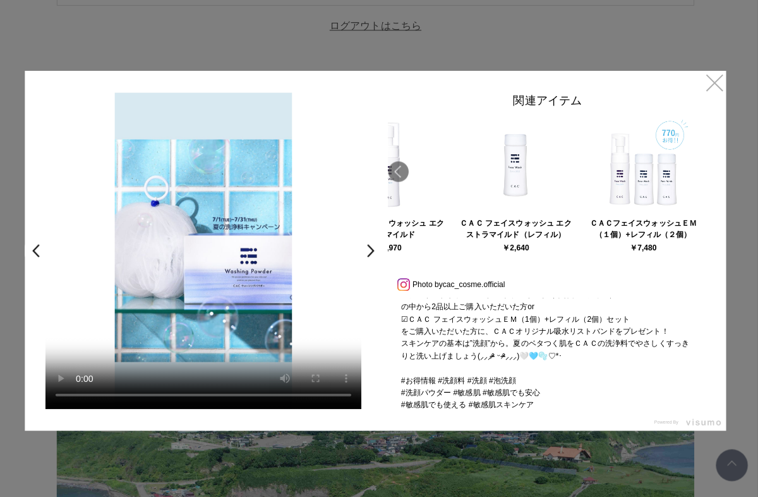
click at [713, 87] on link "×" at bounding box center [715, 81] width 23 height 23
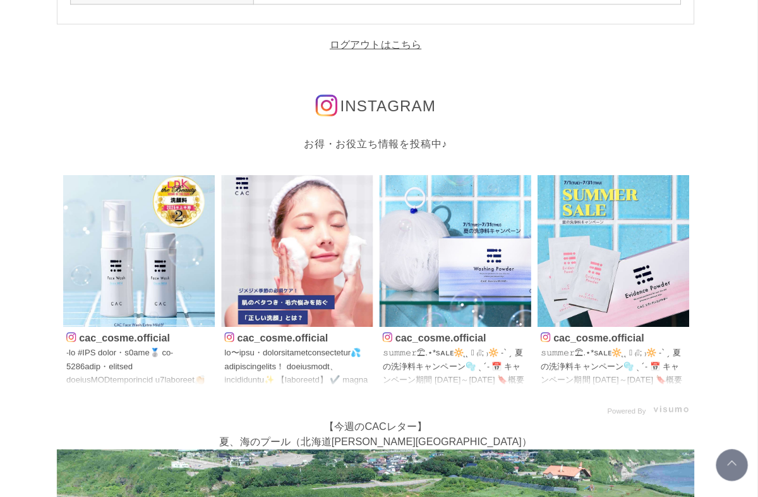
scroll to position [155, 0]
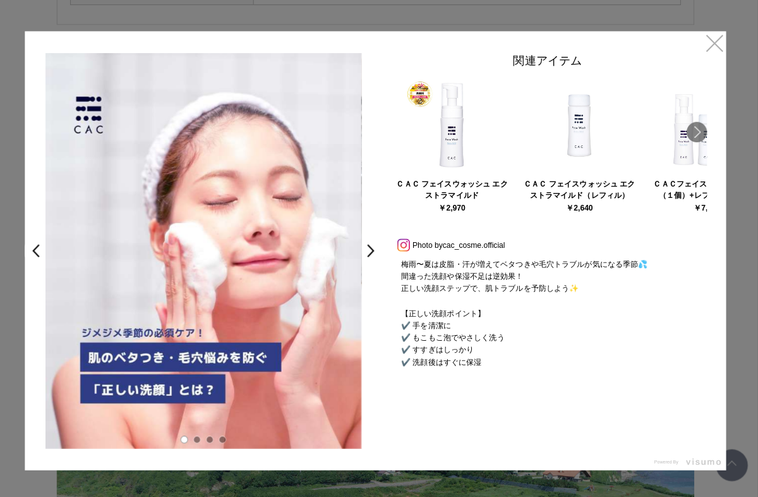
click at [704, 51] on link "×" at bounding box center [715, 42] width 23 height 23
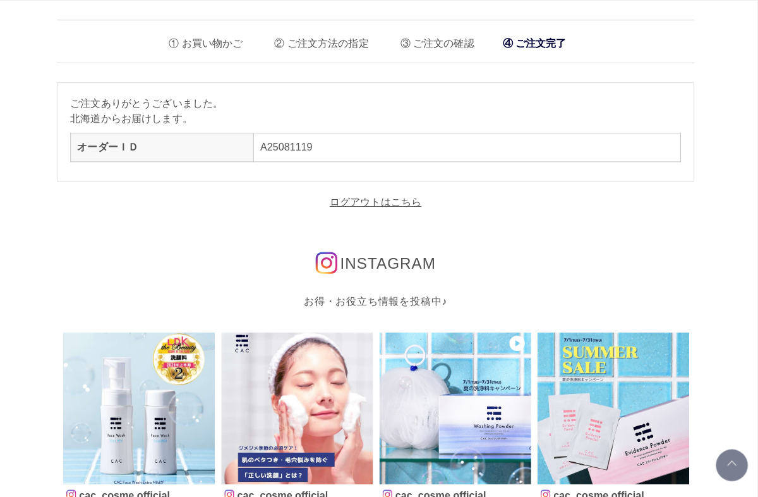
scroll to position [150, 0]
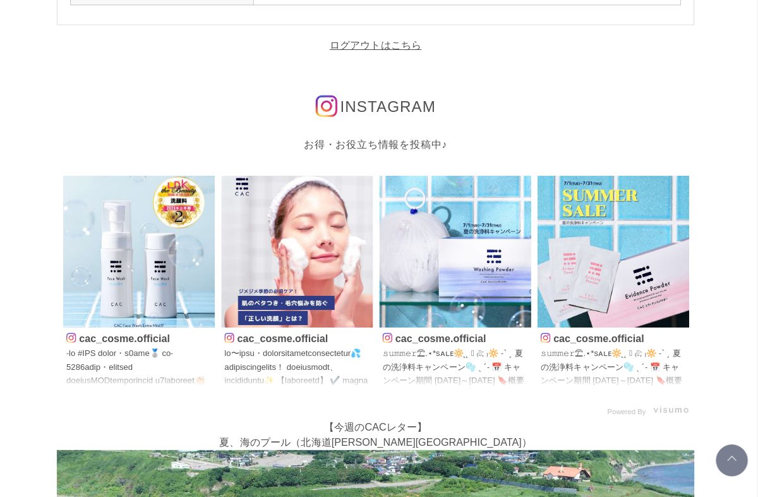
click at [136, 281] on img at bounding box center [144, 254] width 150 height 150
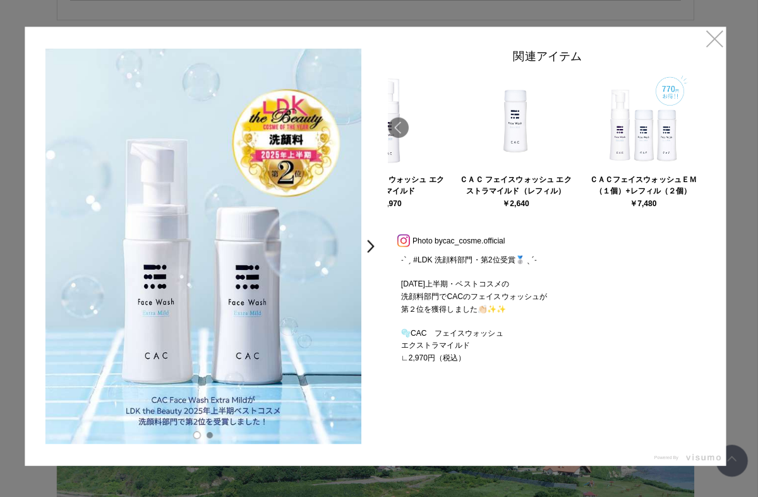
click at [718, 65] on div "< > 関連アイテム ＣＡＣ フェイスウォッシュ エクストラマイルド ￥2,970 ＣＡＣ フェイスウォッシュ エクストラマイルド（レフィル） ￥2,640" at bounding box center [379, 248] width 695 height 435
click at [709, 47] on link "×" at bounding box center [715, 42] width 23 height 23
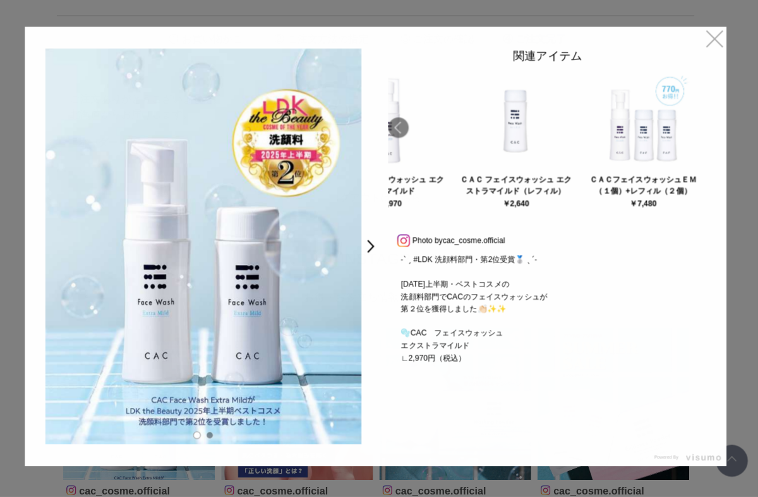
scroll to position [150, 0]
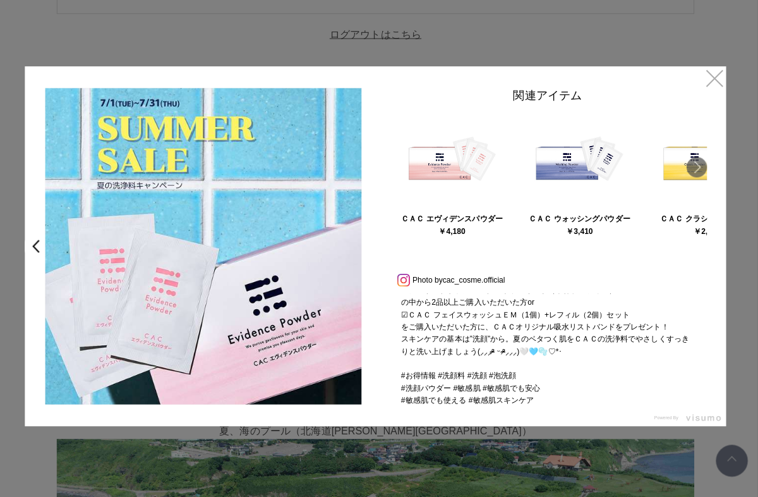
scroll to position [118, 0]
click at [705, 76] on link "×" at bounding box center [715, 81] width 23 height 23
